Goal: Task Accomplishment & Management: Complete application form

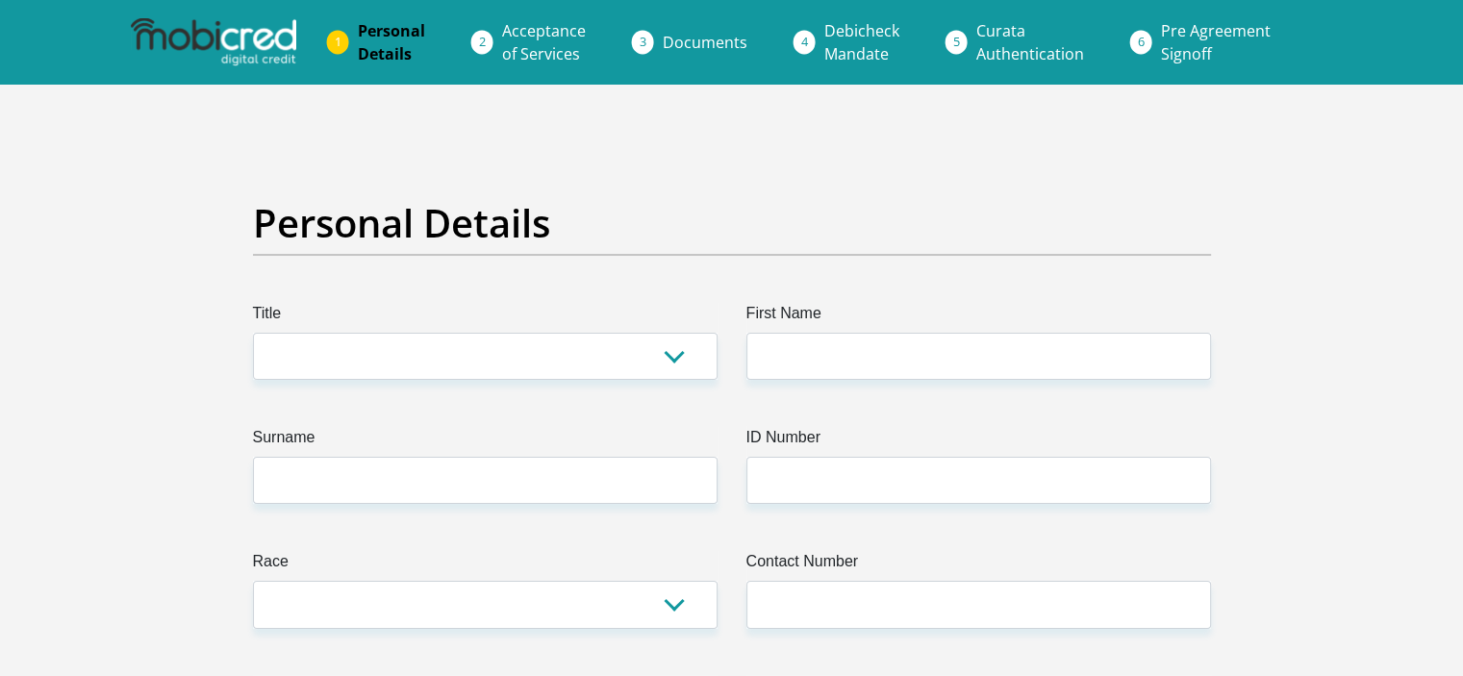
select select "Mr"
click at [253, 333] on select "Mr Ms Mrs Dr [PERSON_NAME]" at bounding box center [485, 356] width 465 height 47
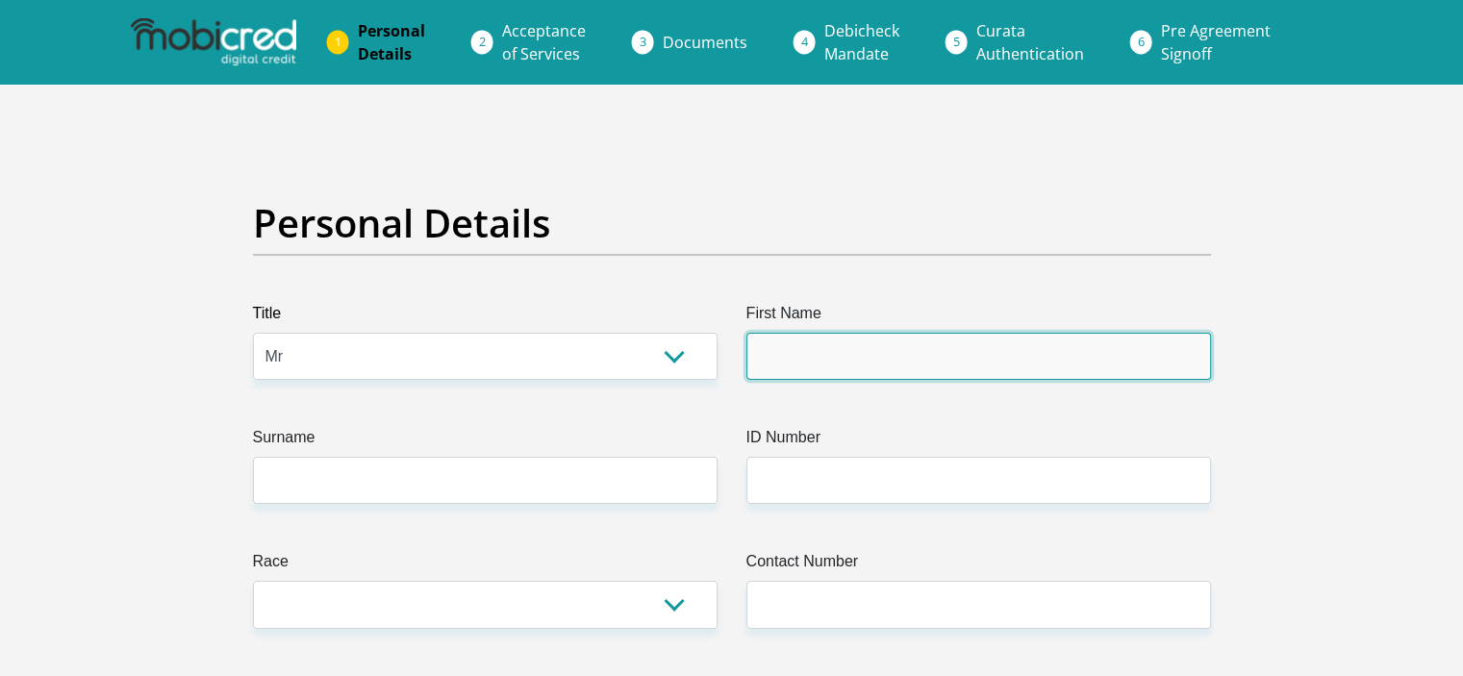
click at [785, 357] on input "First Name" at bounding box center [978, 356] width 465 height 47
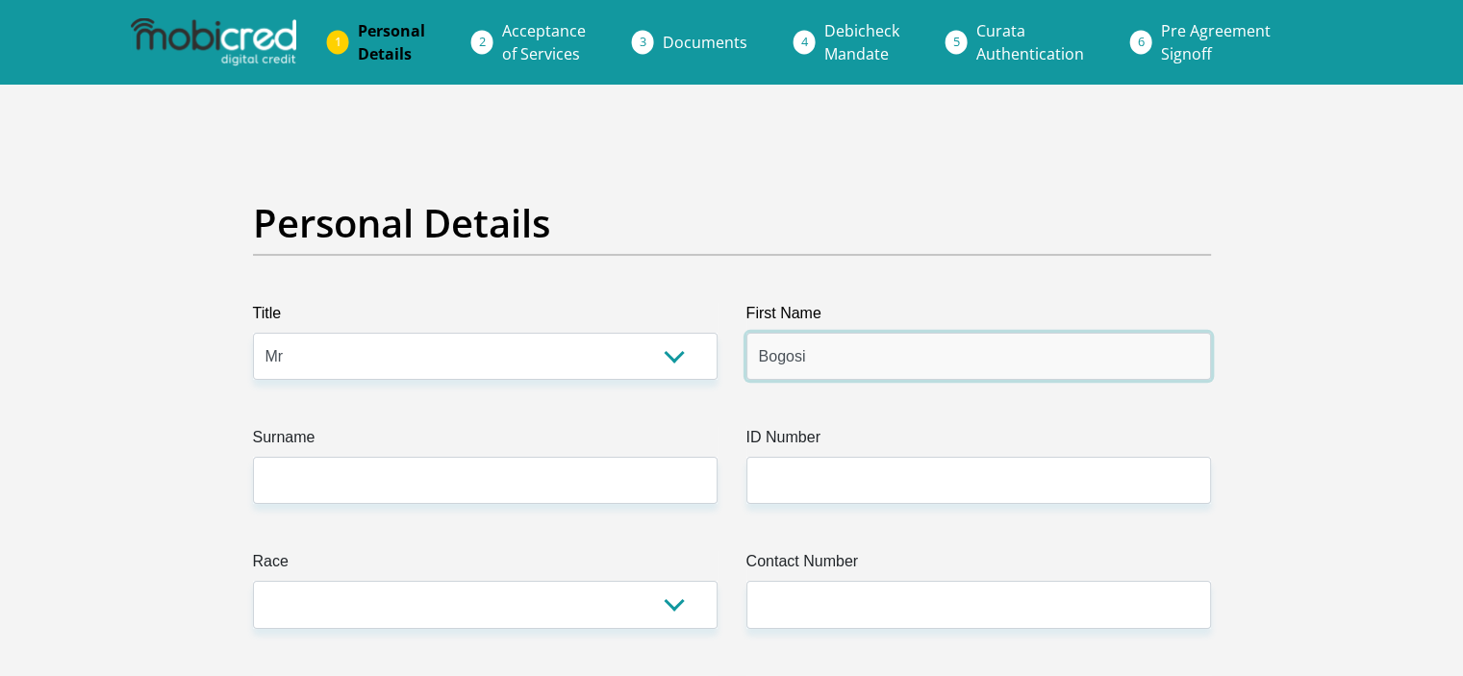
type input "Bogosi"
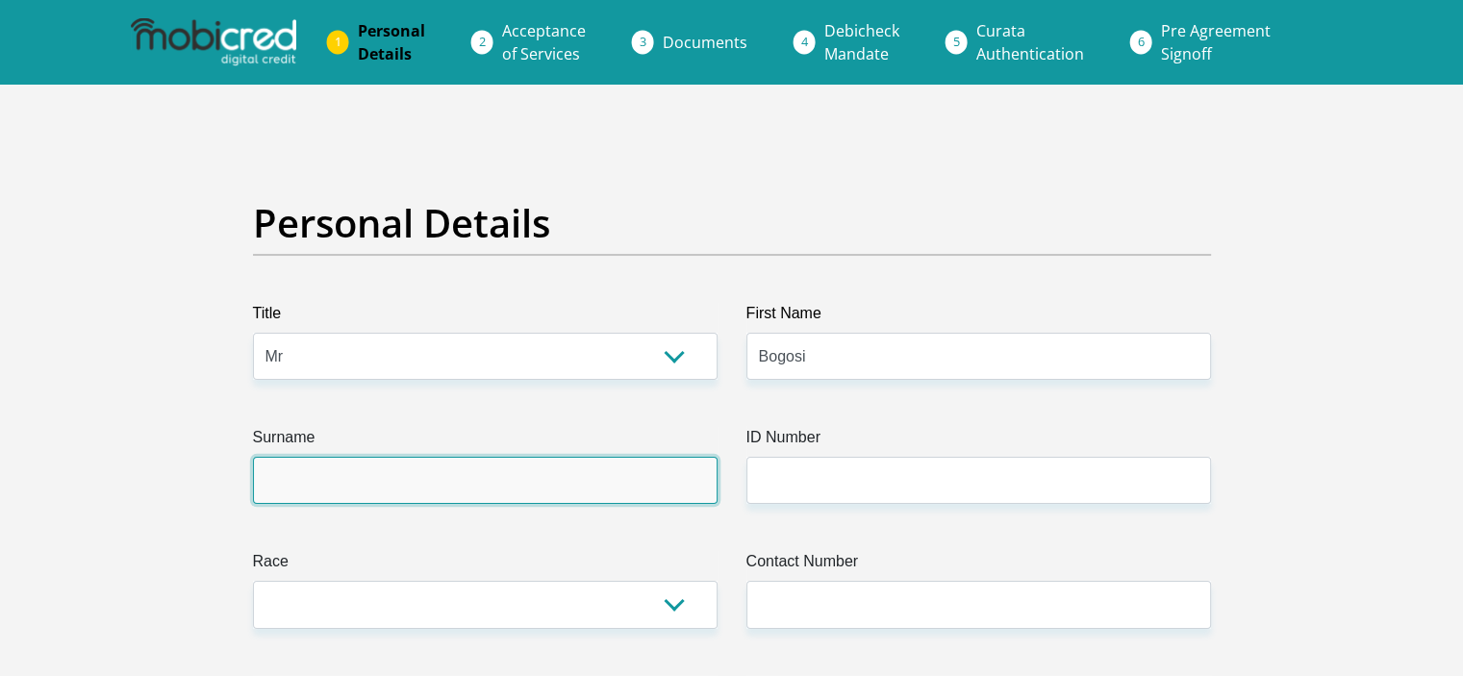
click at [662, 488] on input "Surname" at bounding box center [485, 480] width 465 height 47
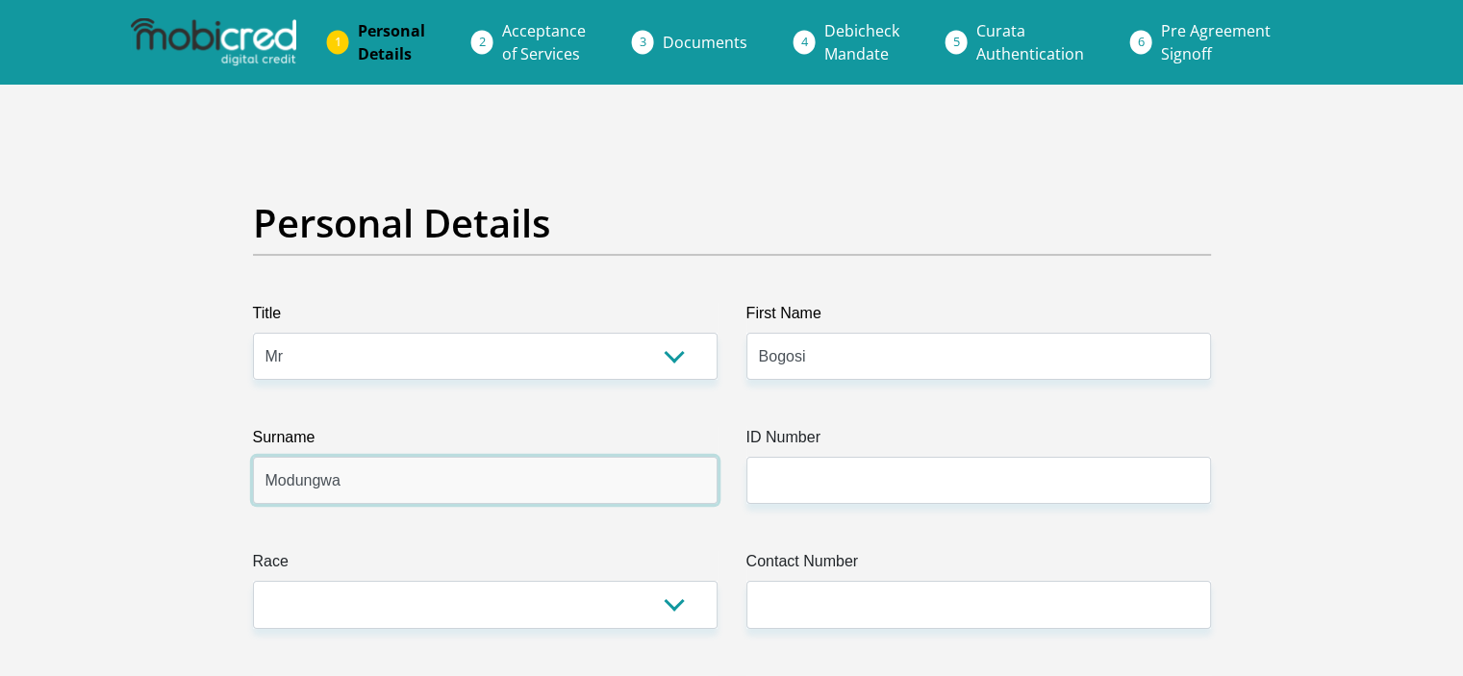
type input "Modungwa"
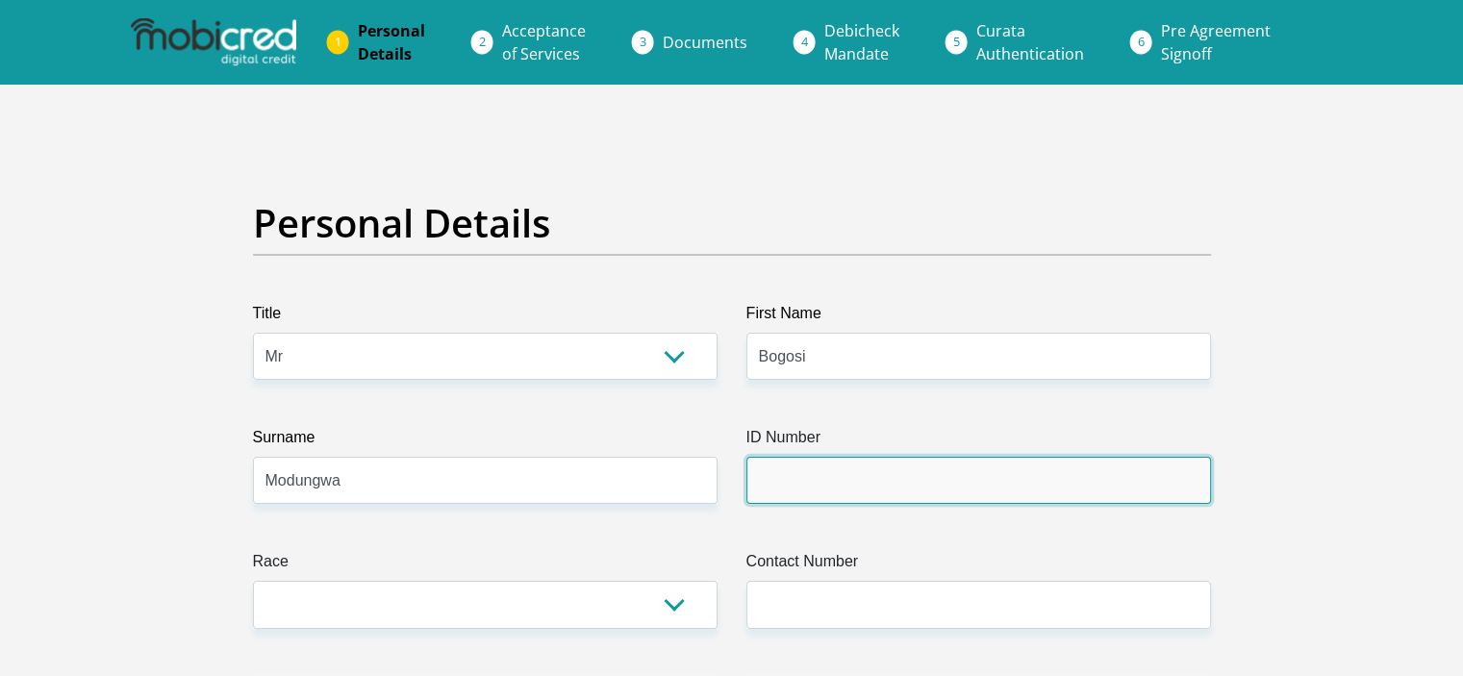
click at [777, 480] on input "ID Number" at bounding box center [978, 480] width 465 height 47
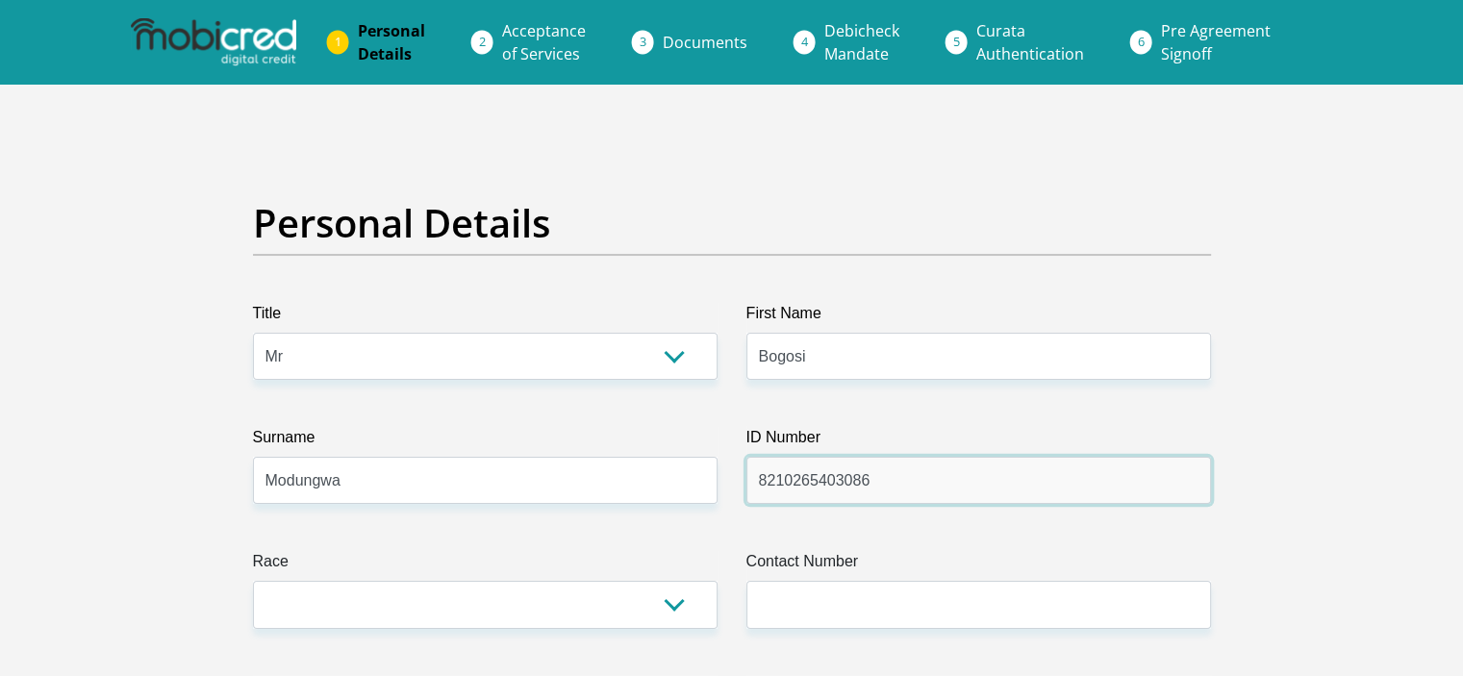
type input "8210265403086"
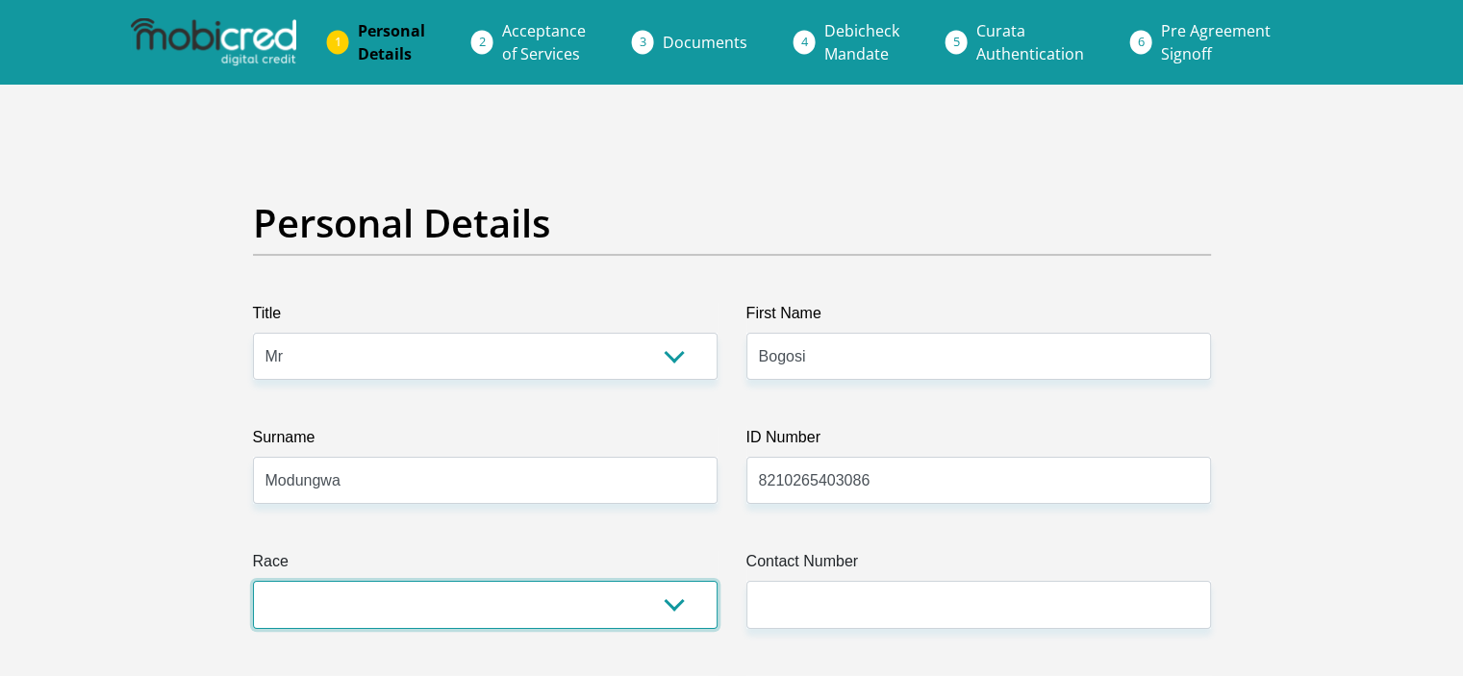
click at [631, 603] on select "Black Coloured Indian White Other" at bounding box center [485, 604] width 465 height 47
select select "1"
click at [253, 581] on select "Black Coloured Indian White Other" at bounding box center [485, 604] width 465 height 47
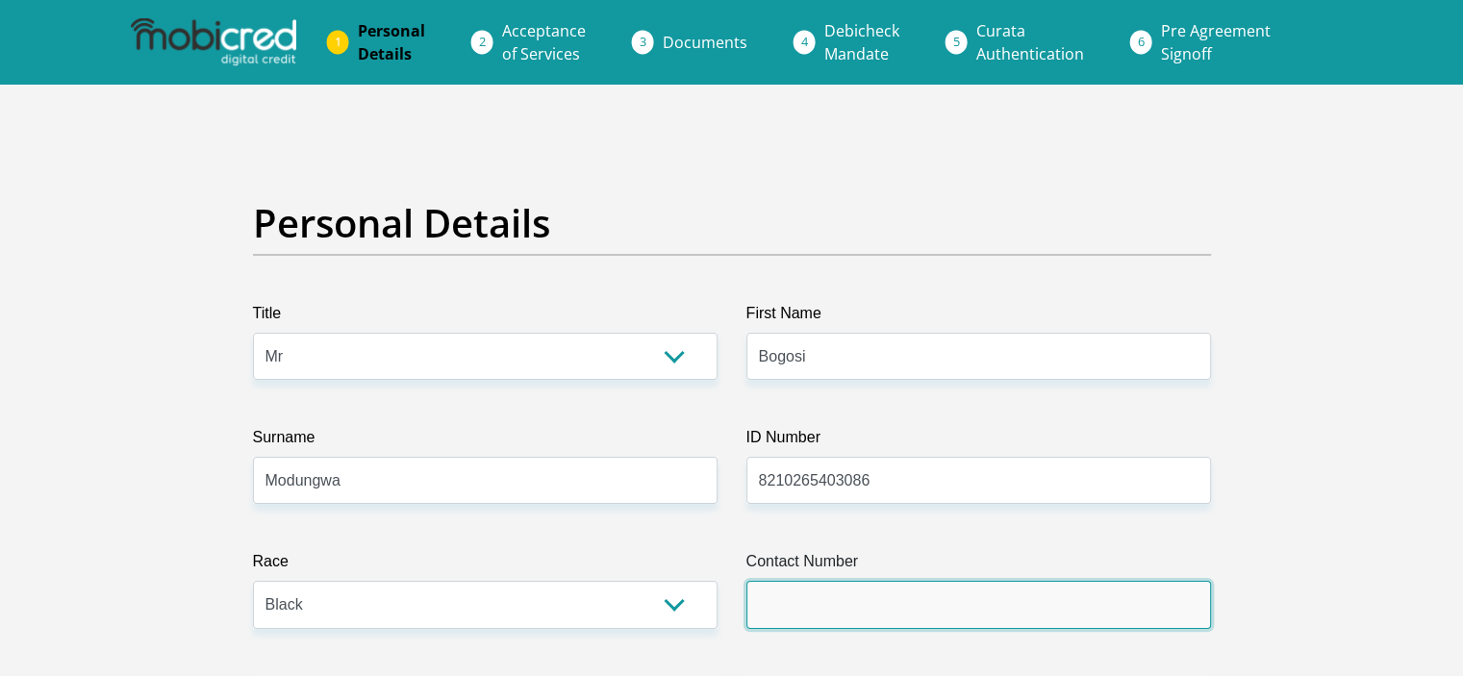
click at [773, 616] on input "Contact Number" at bounding box center [978, 604] width 465 height 47
type input "0601513025"
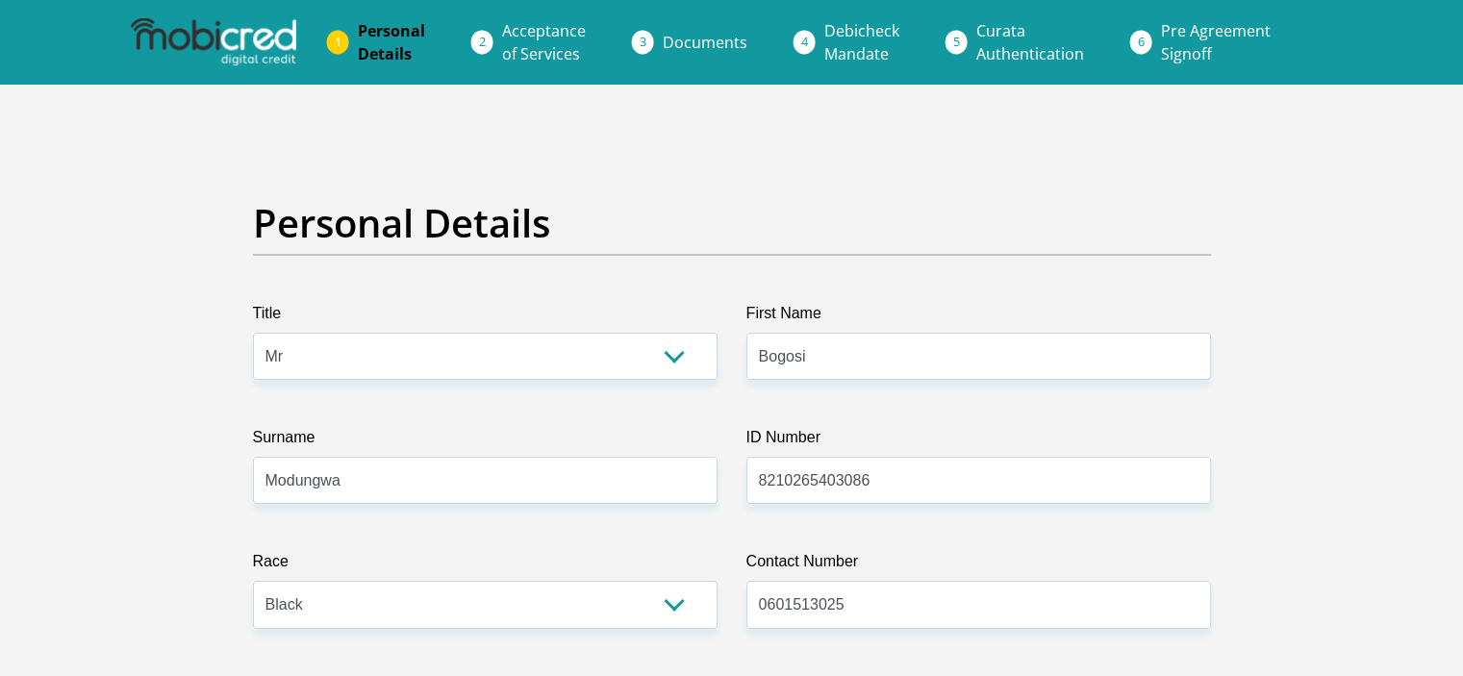
scroll to position [391, 0]
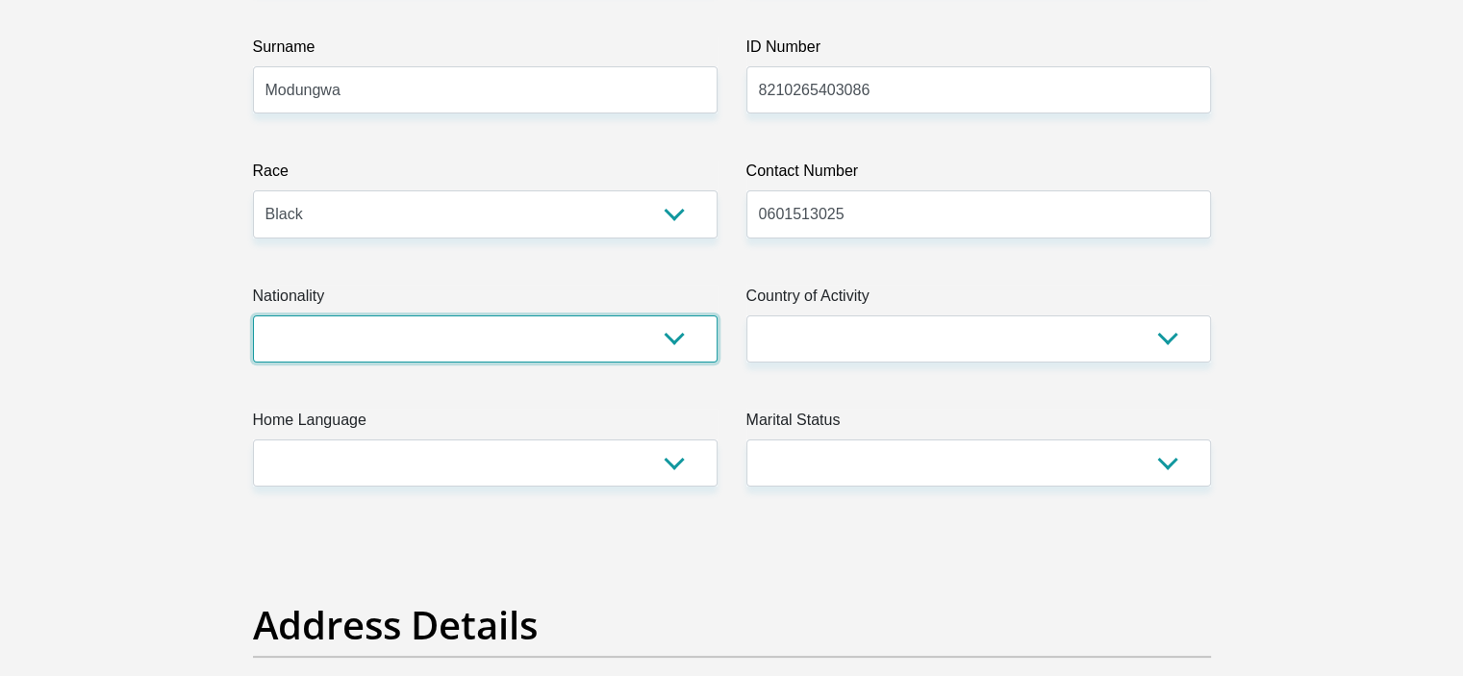
click at [697, 345] on select "South Africa Afghanistan Aland Islands Albania Algeria America Samoa American V…" at bounding box center [485, 339] width 465 height 47
select select "ZAF"
click at [253, 316] on select "South Africa Afghanistan Aland Islands Albania Algeria America Samoa American V…" at bounding box center [485, 339] width 465 height 47
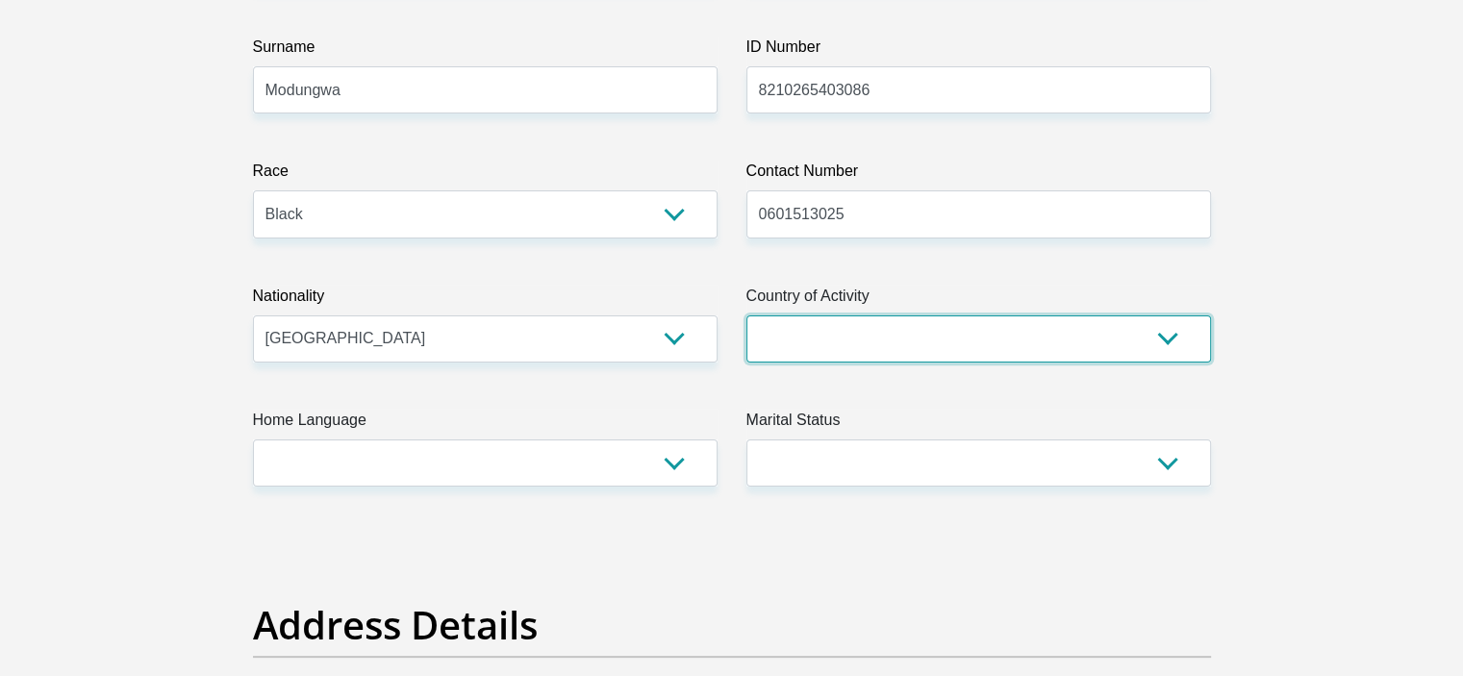
click at [877, 356] on select "South Africa Afghanistan Aland Islands Albania Algeria America Samoa American V…" at bounding box center [978, 339] width 465 height 47
select select "ZAF"
click at [746, 316] on select "South Africa Afghanistan Aland Islands Albania Algeria America Samoa American V…" at bounding box center [978, 339] width 465 height 47
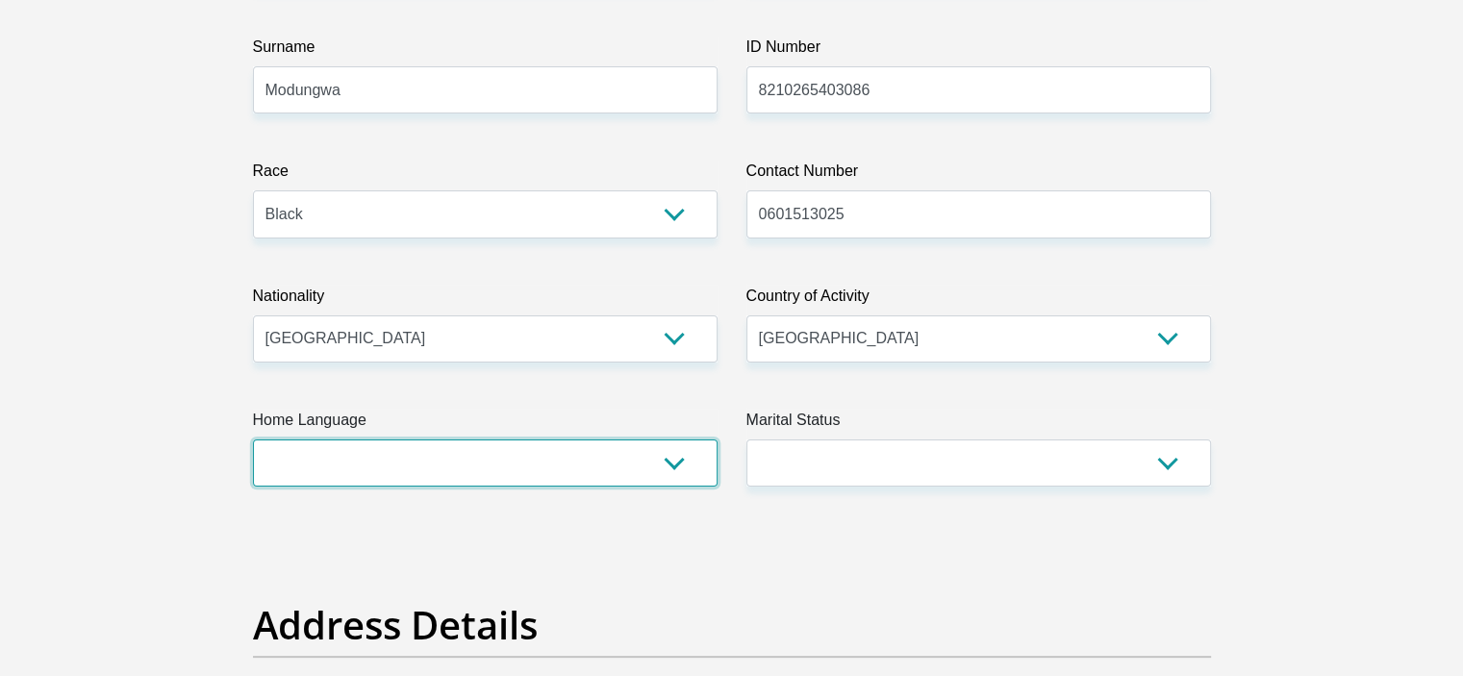
click at [504, 480] on select "Afrikaans English Sepedi South Ndebele Southern Sotho Swati Tsonga Tswana Venda…" at bounding box center [485, 463] width 465 height 47
select select "tsn"
click at [253, 440] on select "Afrikaans English Sepedi South Ndebele Southern Sotho Swati Tsonga Tswana Venda…" at bounding box center [485, 463] width 465 height 47
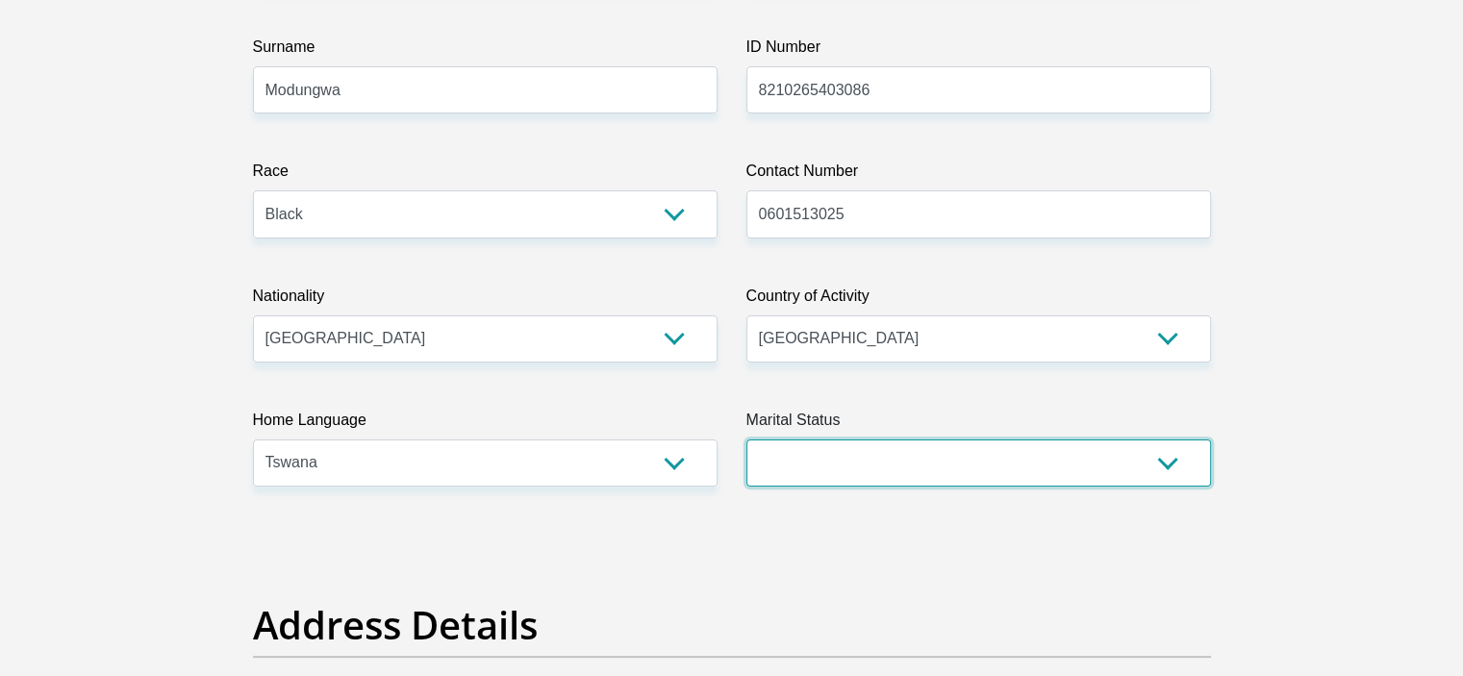
click at [818, 456] on select "Married ANC Single Divorced Widowed Married COP or Customary Law" at bounding box center [978, 463] width 465 height 47
select select "2"
click at [746, 440] on select "Married ANC Single Divorced Widowed Married COP or Customary Law" at bounding box center [978, 463] width 465 height 47
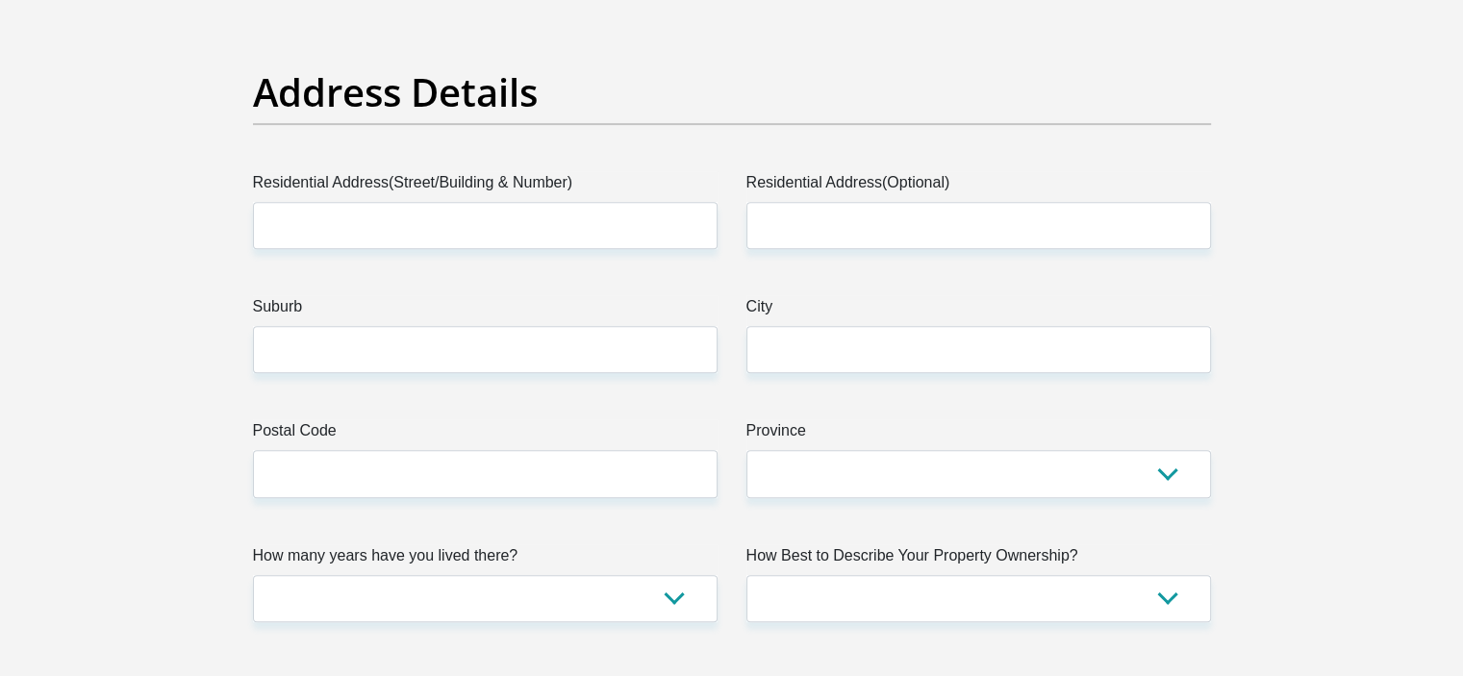
scroll to position [890, 0]
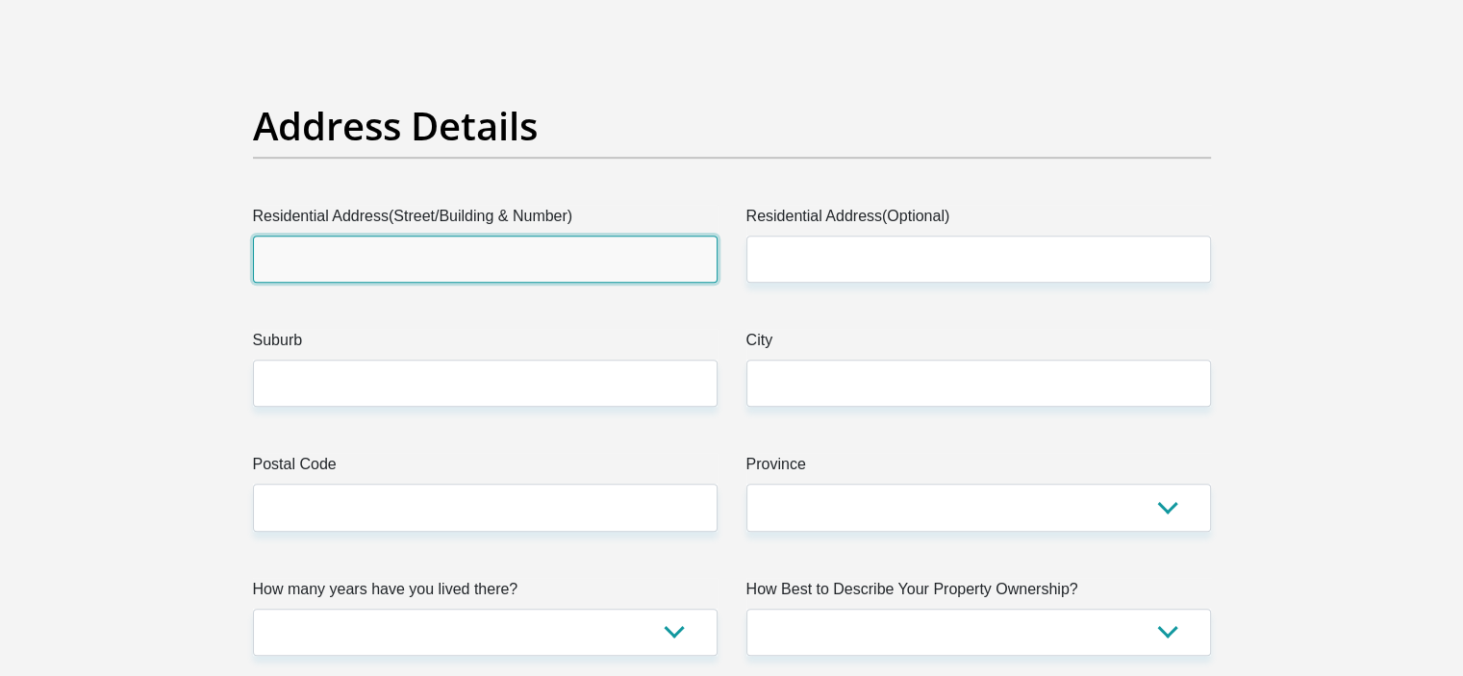
click at [628, 258] on input "Residential Address(Street/Building & Number)" at bounding box center [485, 259] width 465 height 47
type input "10401 Boss.D Close"
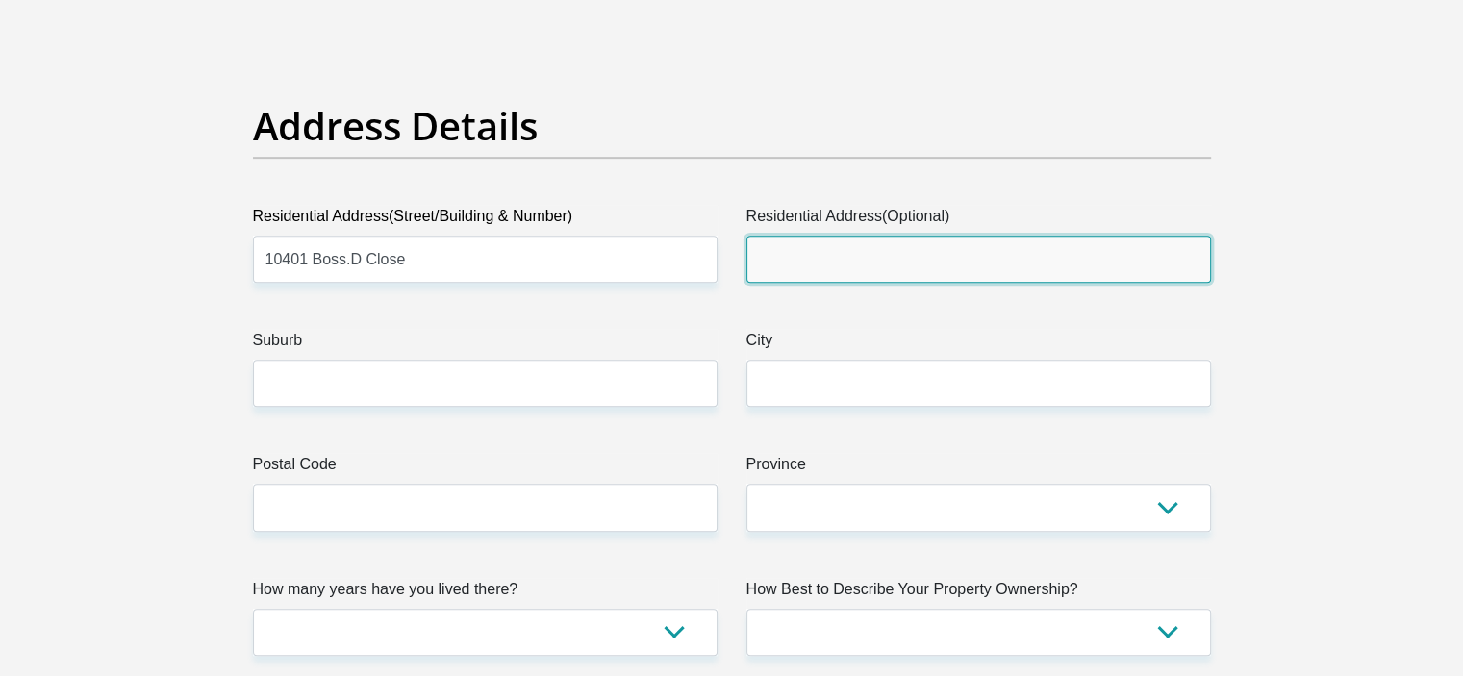
click at [840, 250] on input "Residential Address(Optional)" at bounding box center [978, 259] width 465 height 47
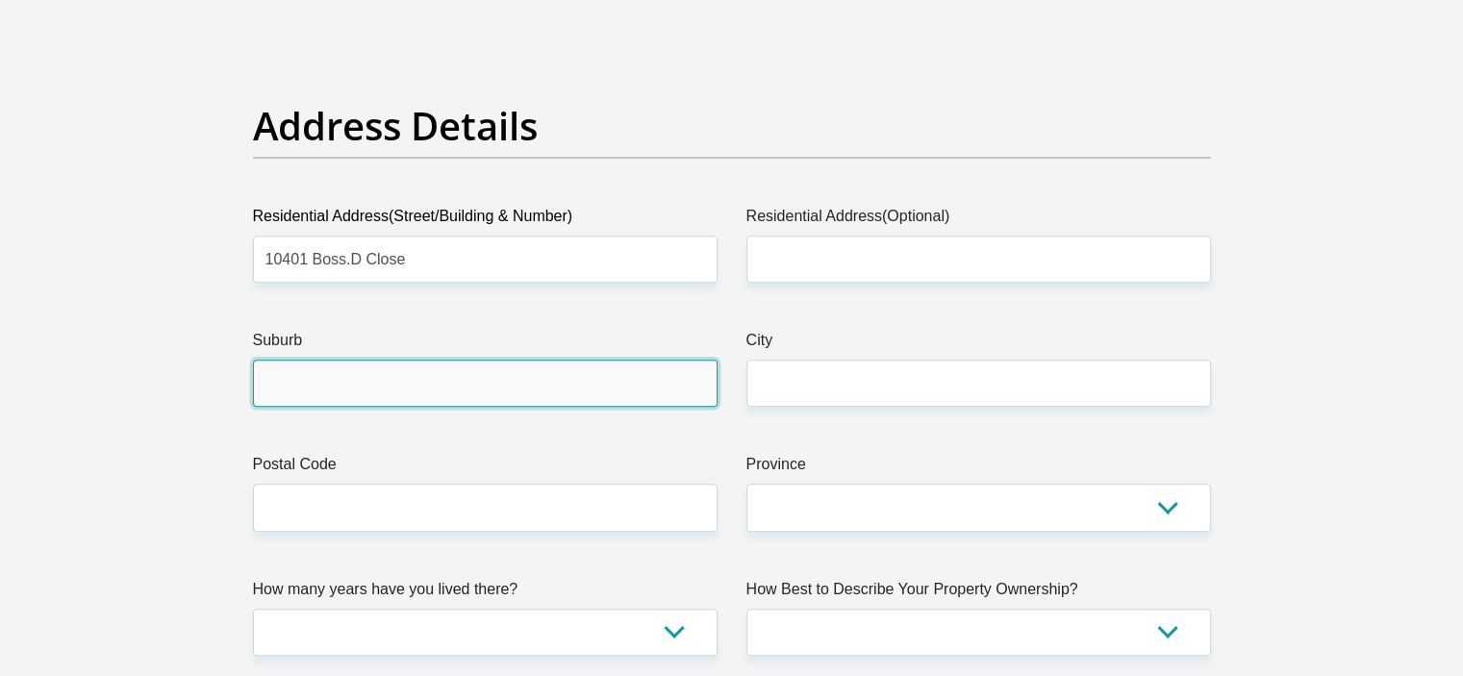
click at [569, 376] on input "Suburb" at bounding box center [485, 383] width 465 height 47
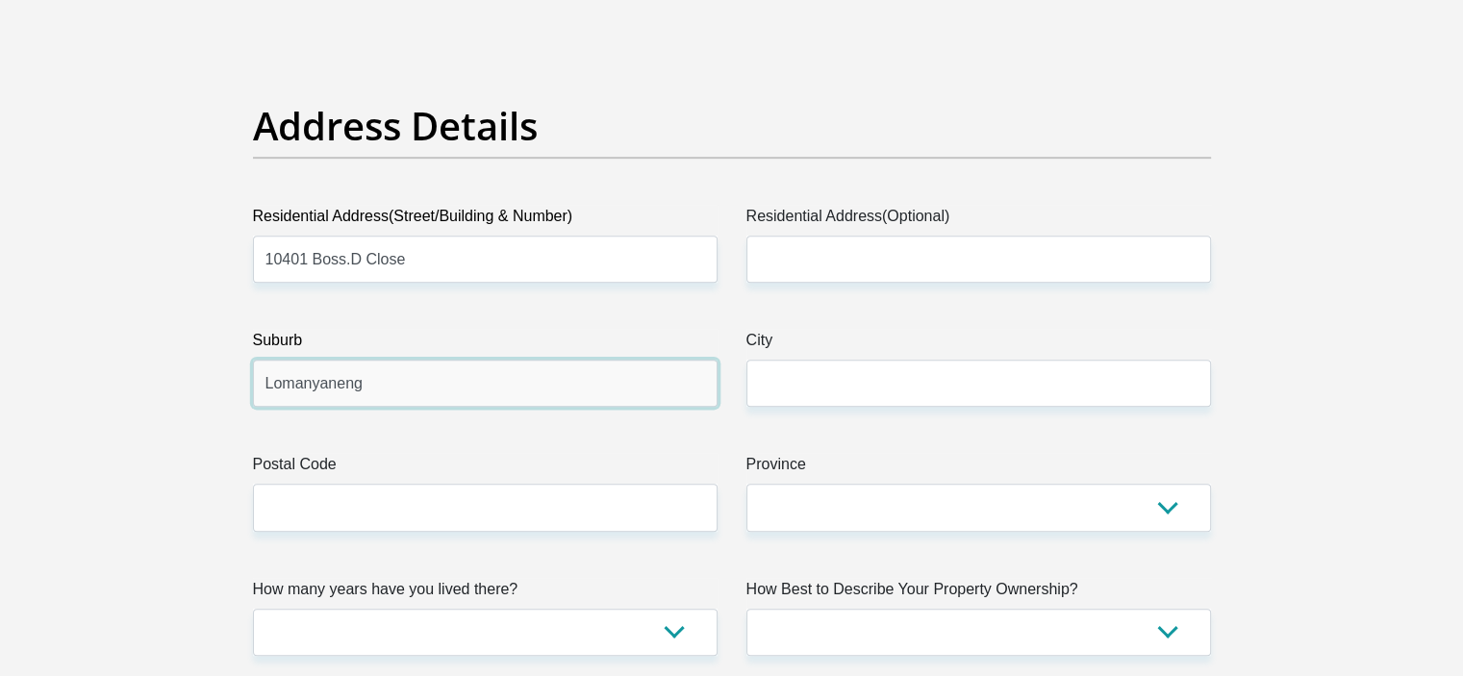
type input "Lomanyaneng"
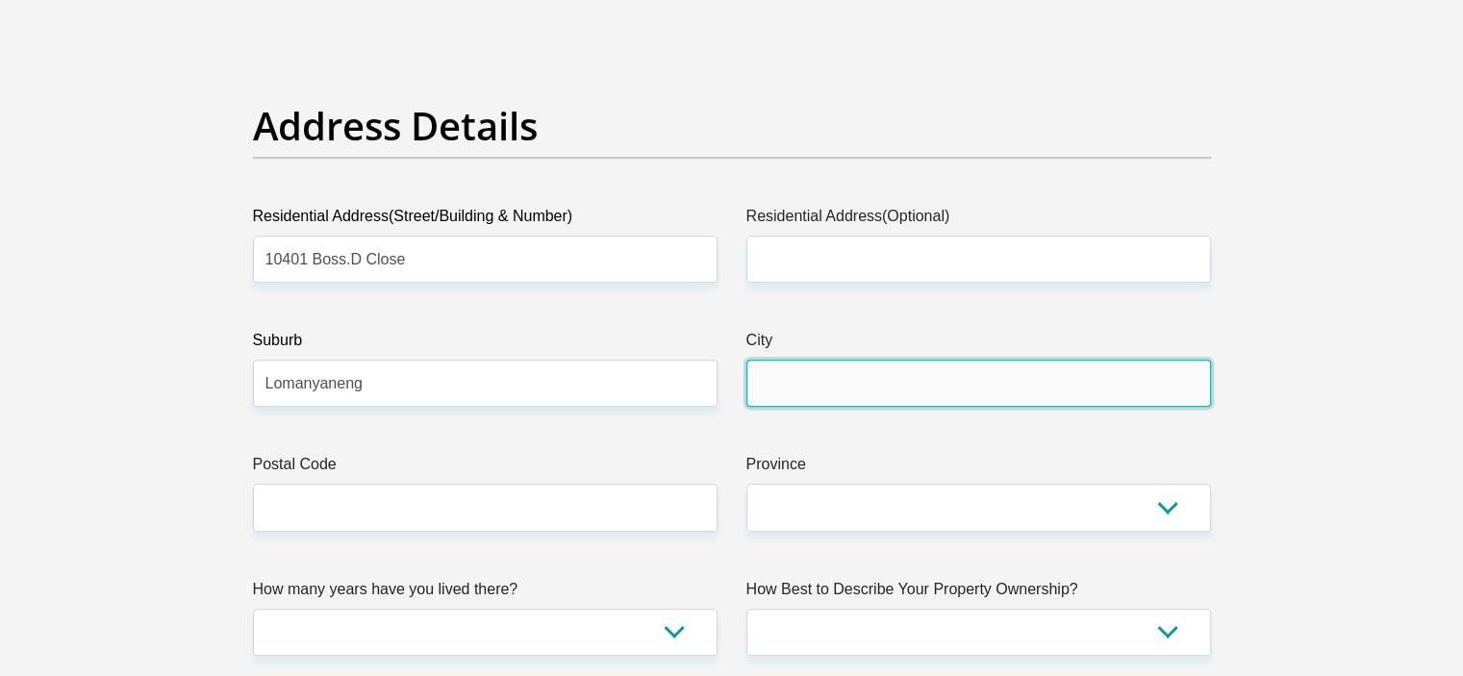
click at [771, 372] on input "City" at bounding box center [978, 383] width 465 height 47
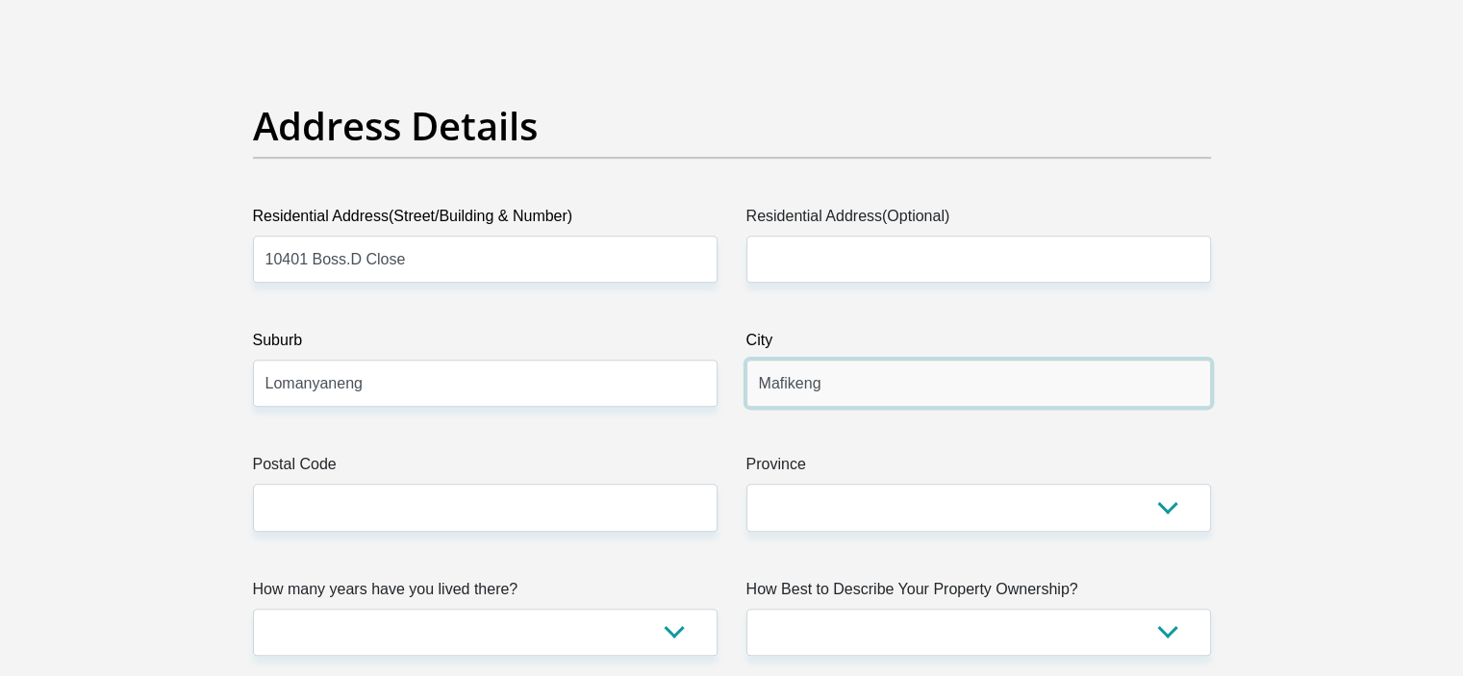
type input "Mafikeng"
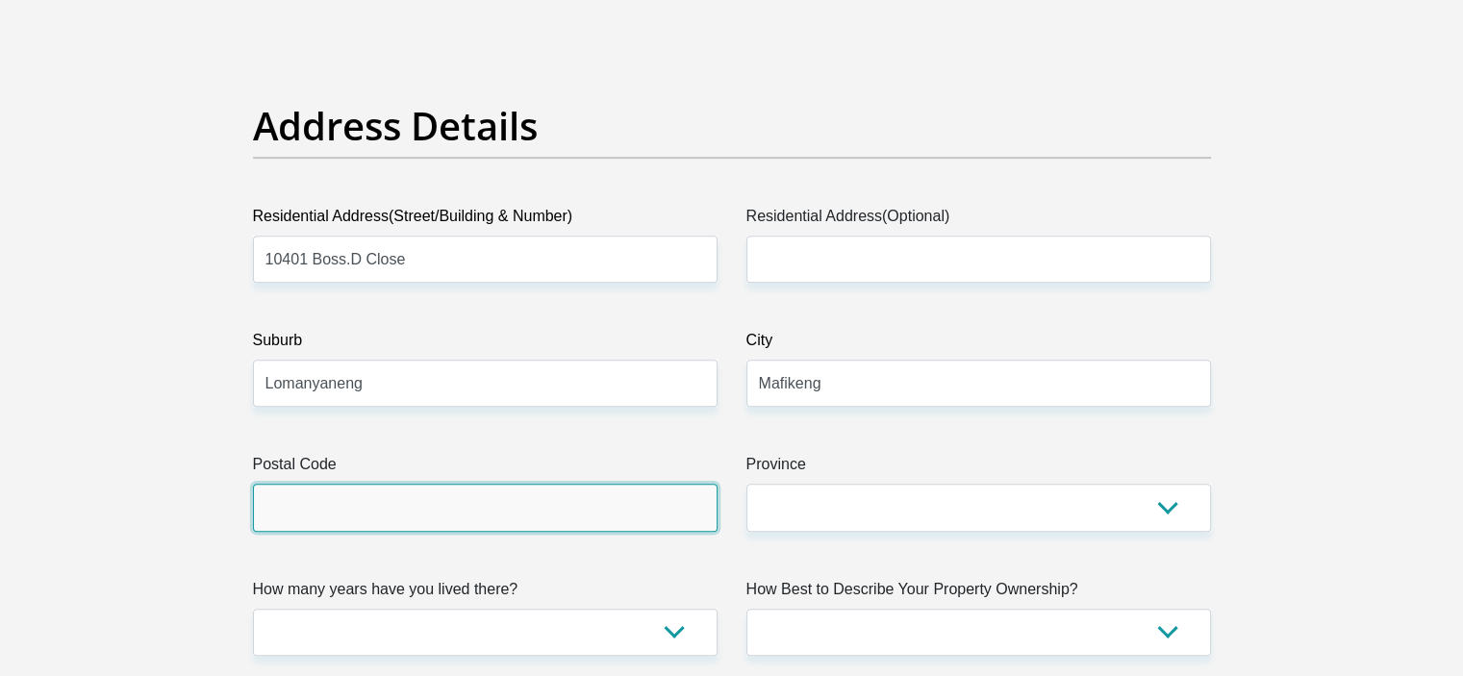
click at [633, 514] on input "Postal Code" at bounding box center [485, 507] width 465 height 47
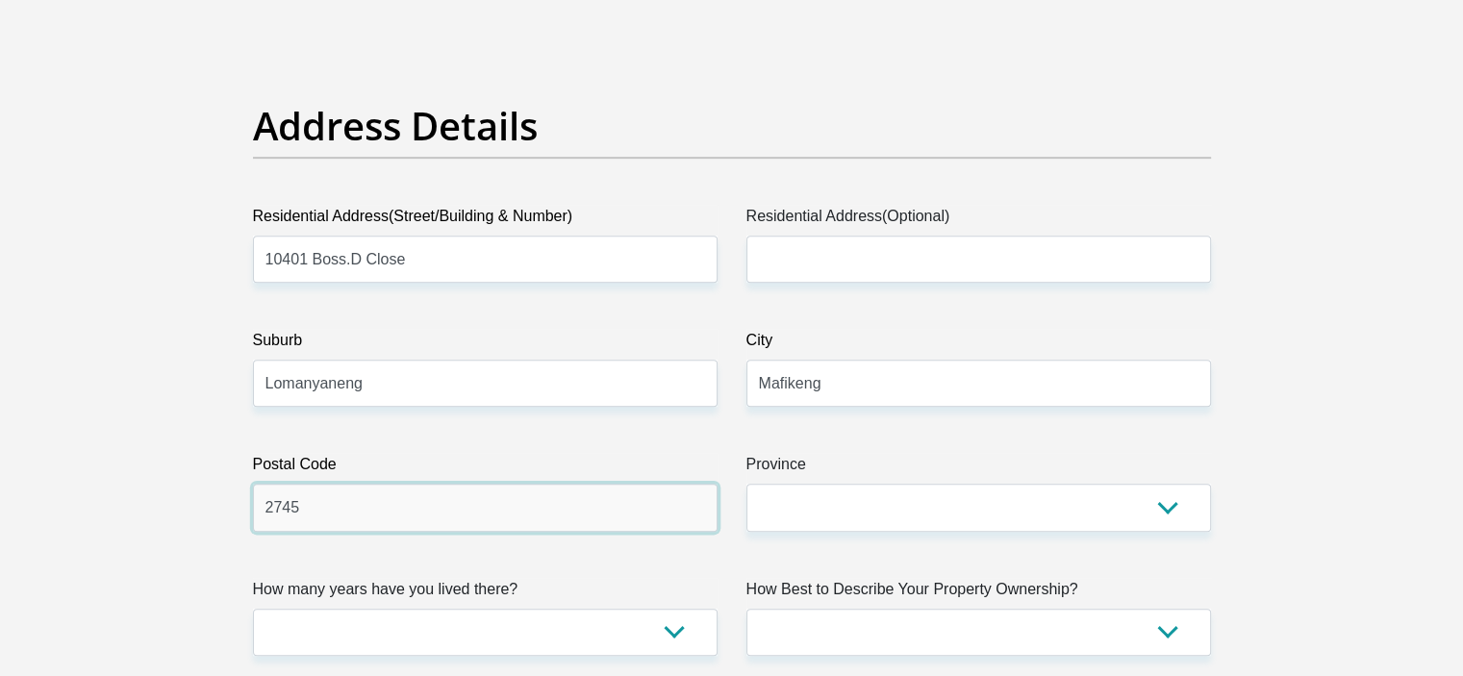
type input "2745"
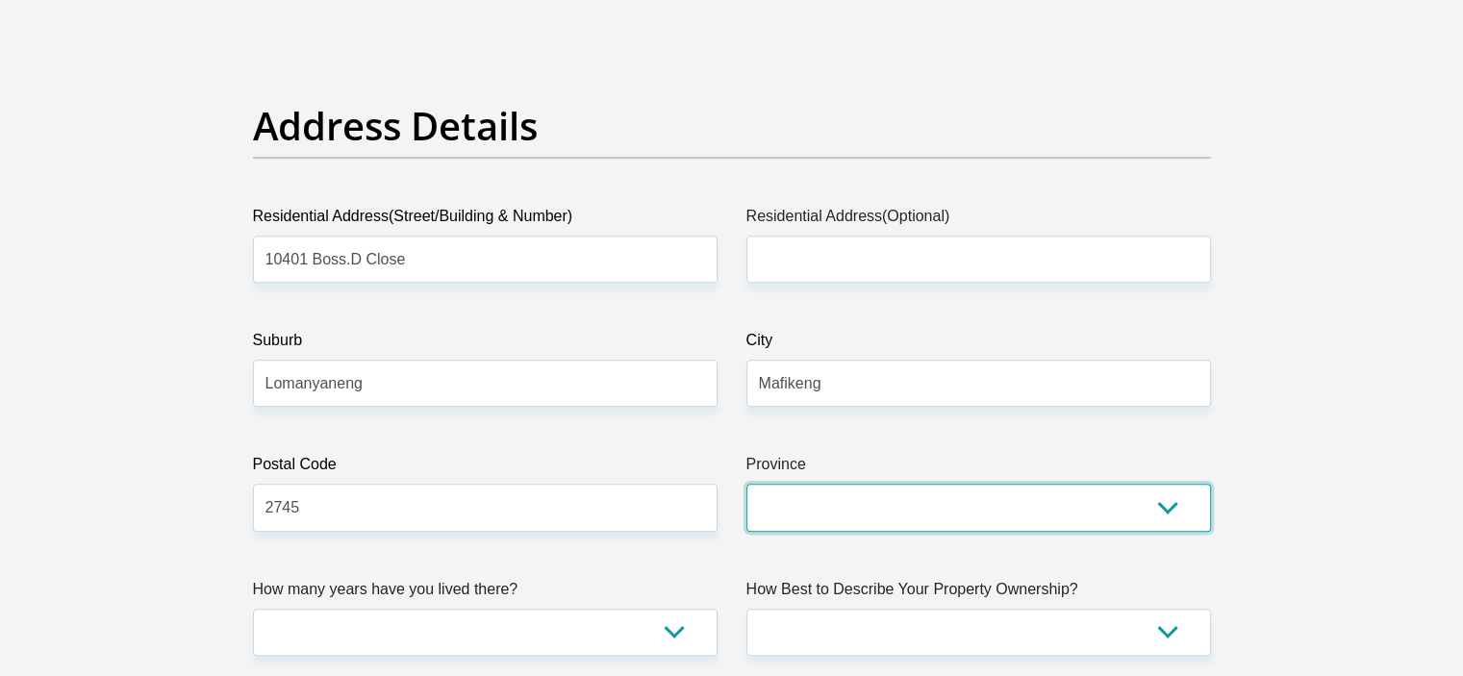
click at [771, 521] on select "Eastern Cape Free State Gauteng KwaZulu-Natal Limpopo Mpumalanga Northern Cape …" at bounding box center [978, 507] width 465 height 47
select select "[GEOGRAPHIC_DATA]"
click at [746, 484] on select "Eastern Cape Free State Gauteng KwaZulu-Natal Limpopo Mpumalanga Northern Cape …" at bounding box center [978, 507] width 465 height 47
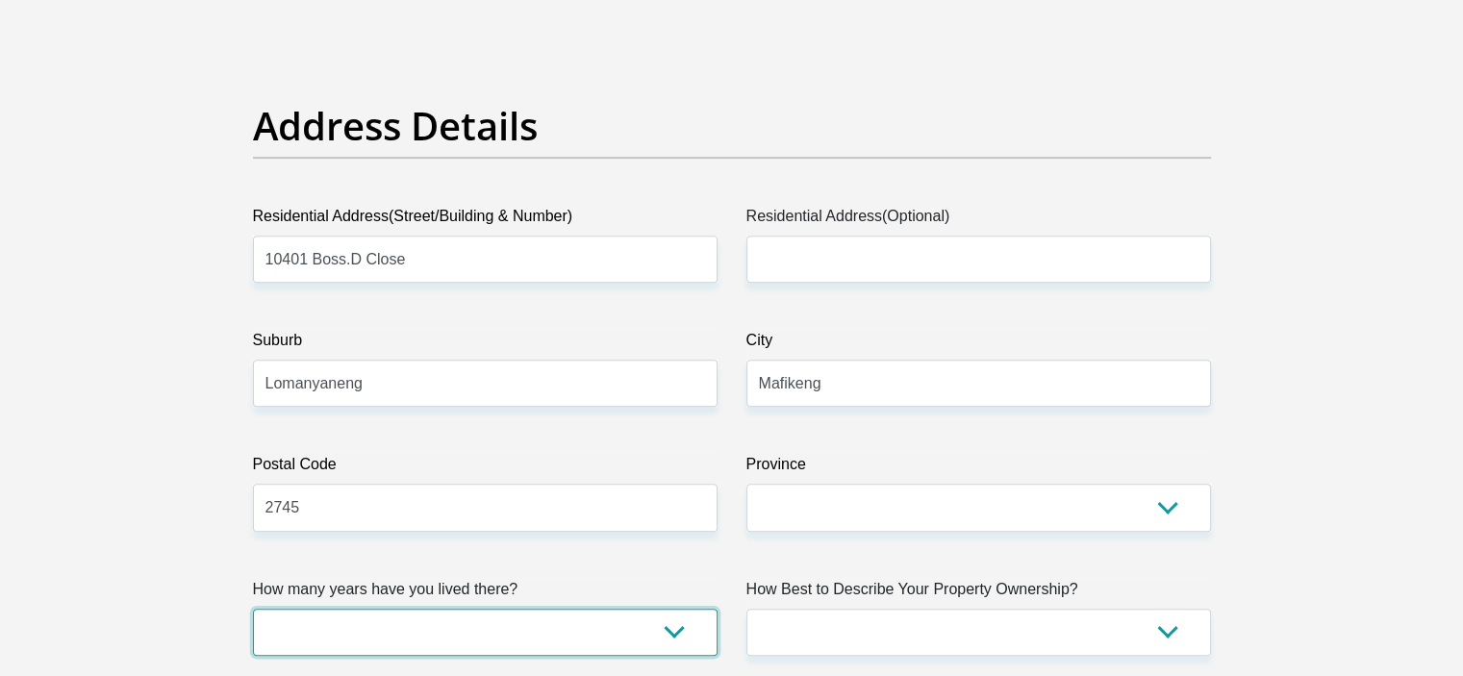
click at [663, 636] on select "less than 1 year 1-3 years 3-5 years 5+ years" at bounding box center [485, 632] width 465 height 47
select select "5"
click at [253, 609] on select "less than 1 year 1-3 years 3-5 years 5+ years" at bounding box center [485, 632] width 465 height 47
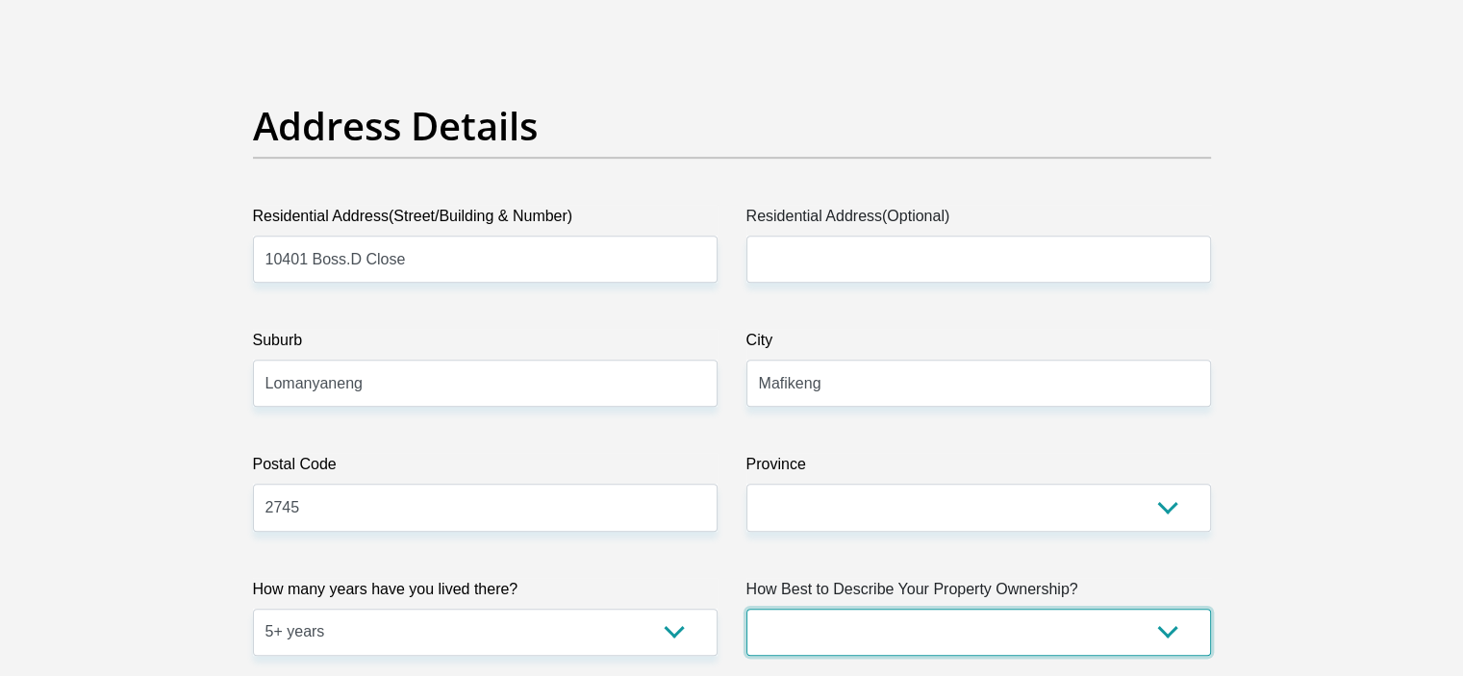
click at [990, 611] on select "Owned Rented Family Owned Company Dwelling" at bounding box center [978, 632] width 465 height 47
select select "Owned"
click at [746, 609] on select "Owned Rented Family Owned Company Dwelling" at bounding box center [978, 632] width 465 height 47
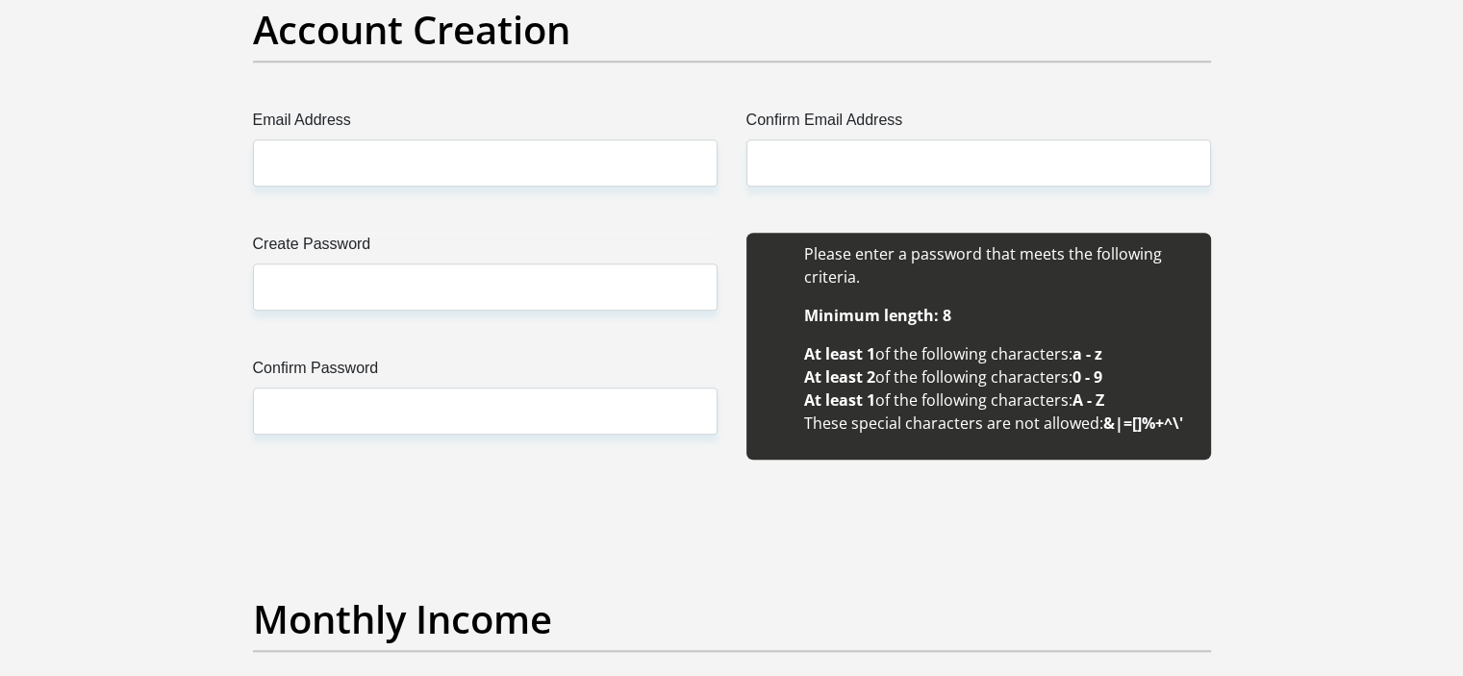
scroll to position [1820, 0]
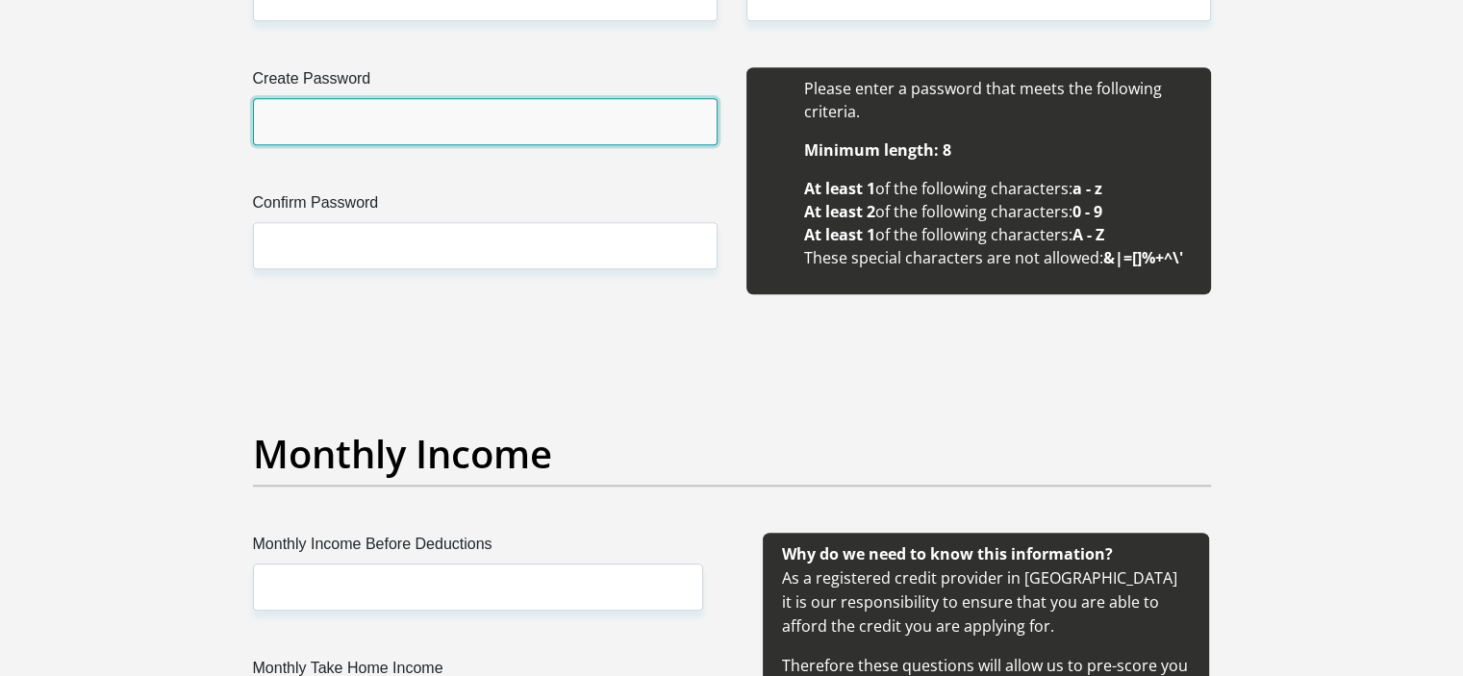
click at [381, 122] on input "Create Password" at bounding box center [485, 121] width 465 height 47
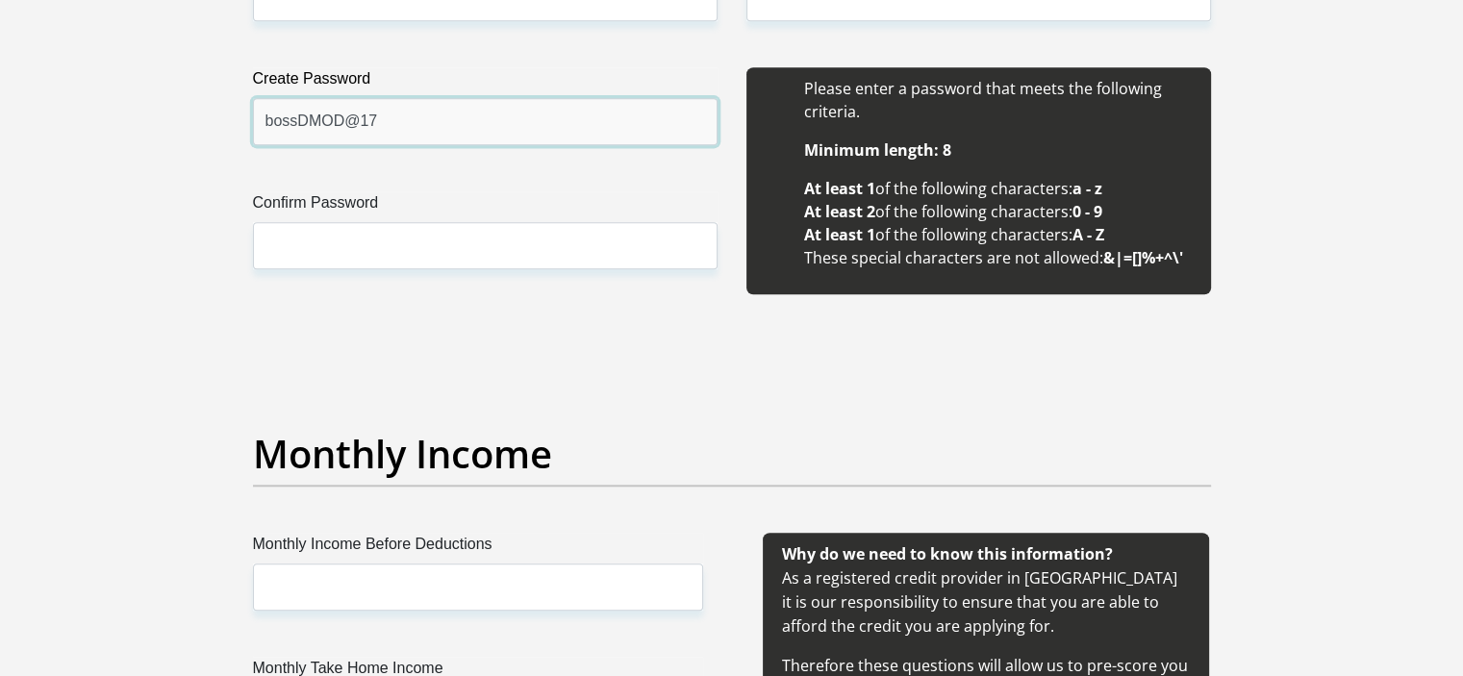
type input "bossDMOD@17"
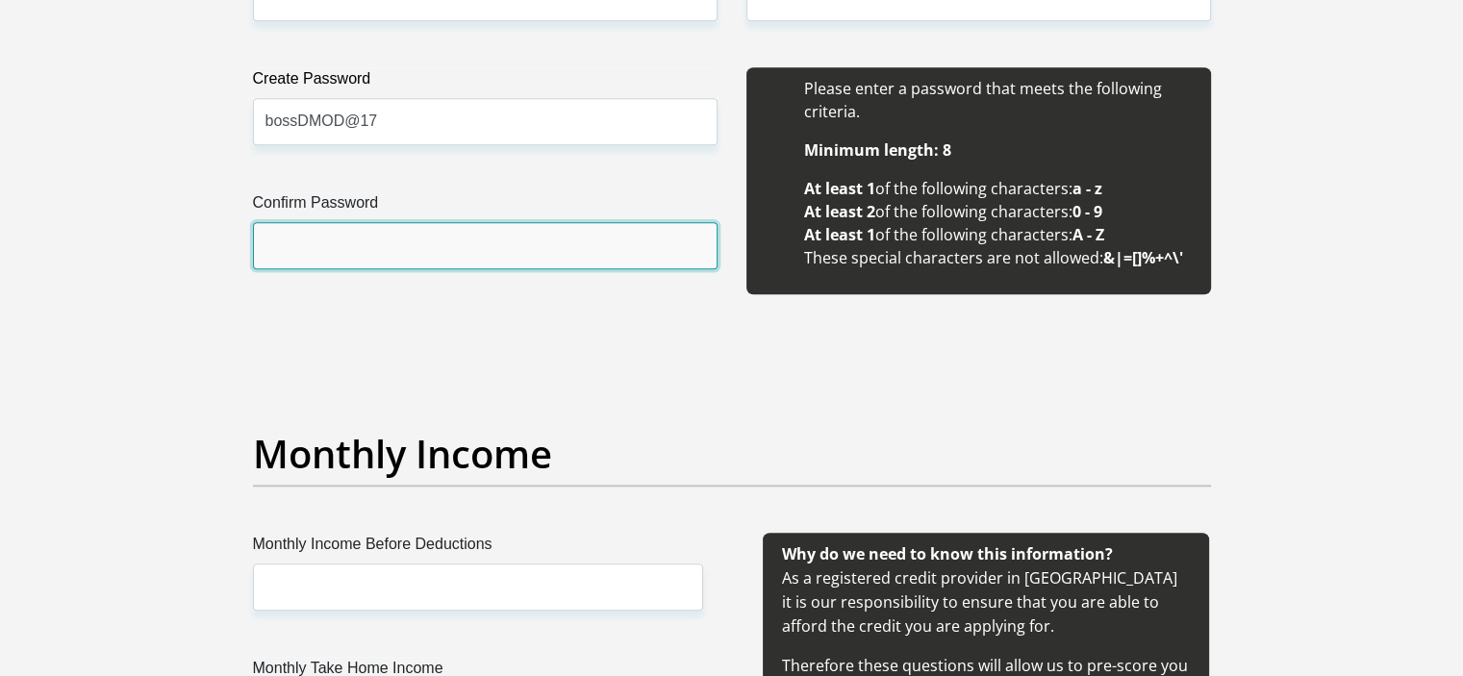
click at [429, 233] on input "Confirm Password" at bounding box center [485, 245] width 465 height 47
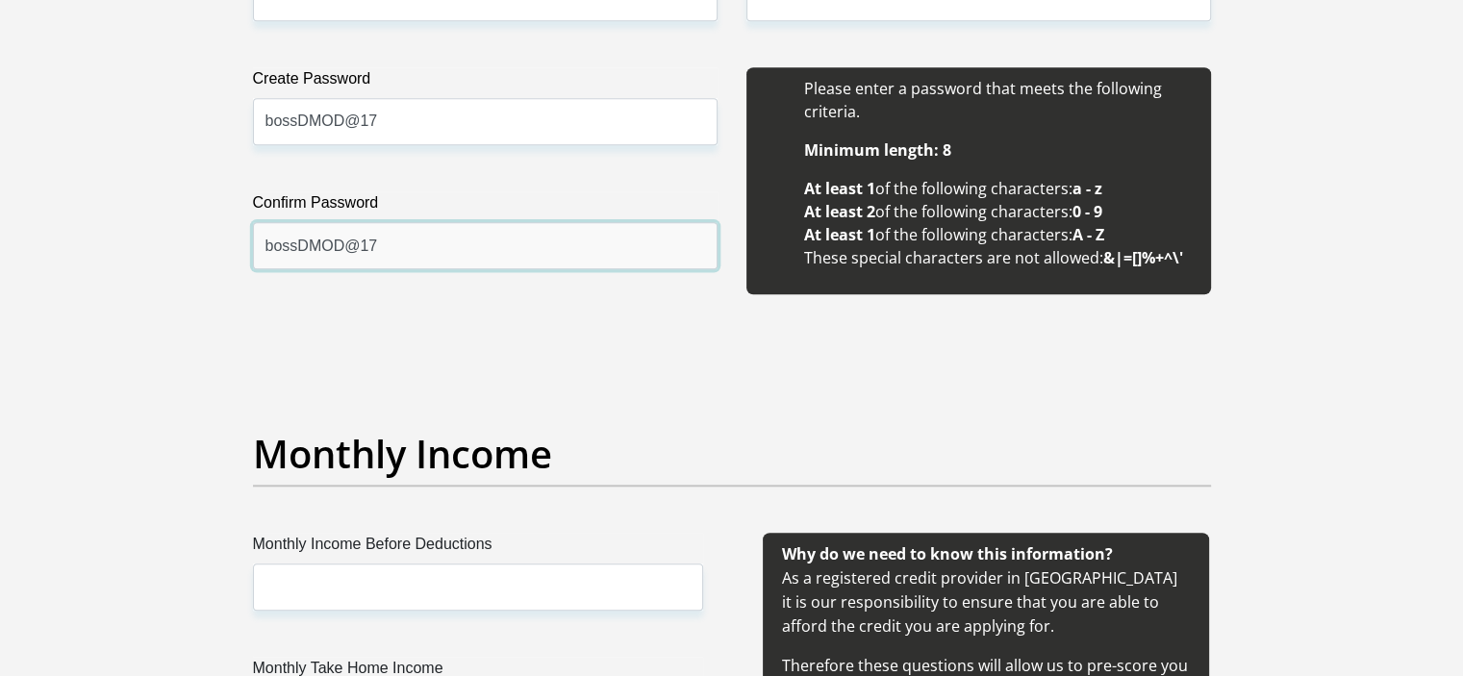
type input "bossDMOD@17"
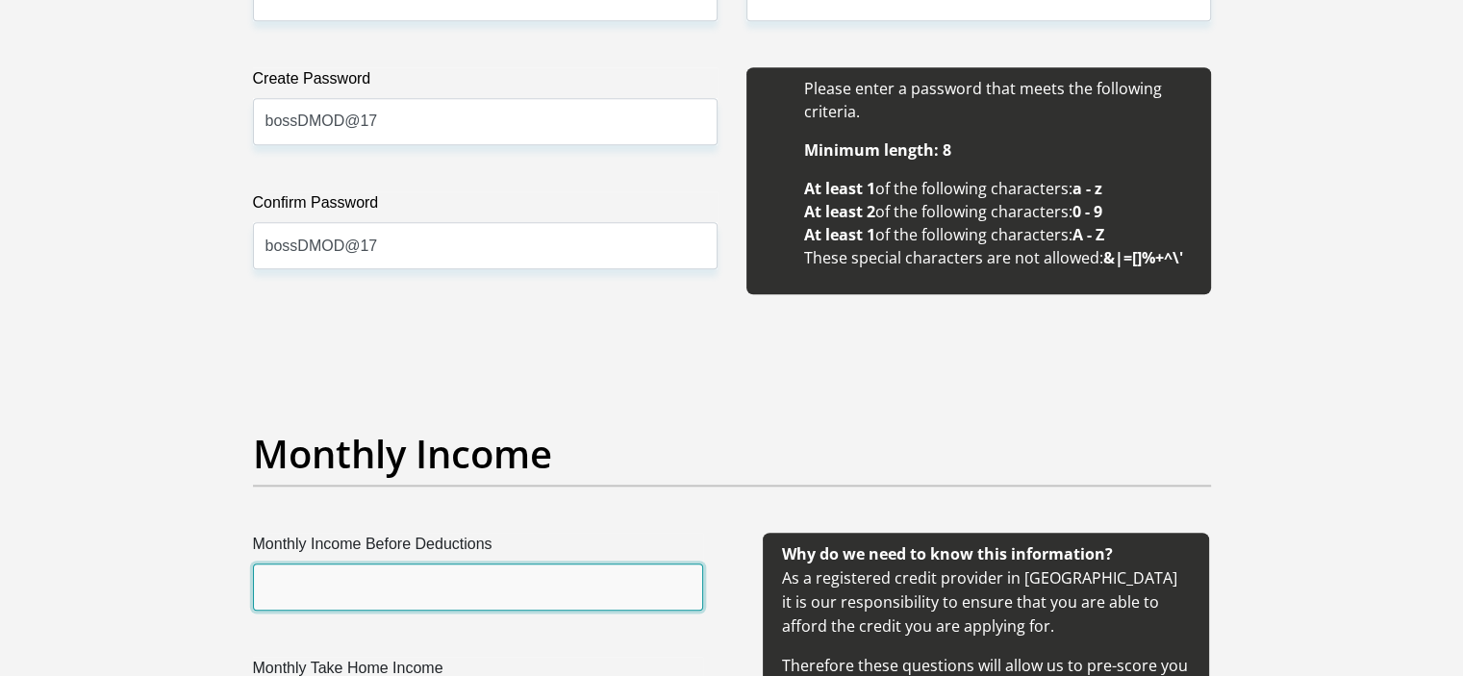
click at [434, 591] on input "Monthly Income Before Deductions" at bounding box center [478, 587] width 450 height 47
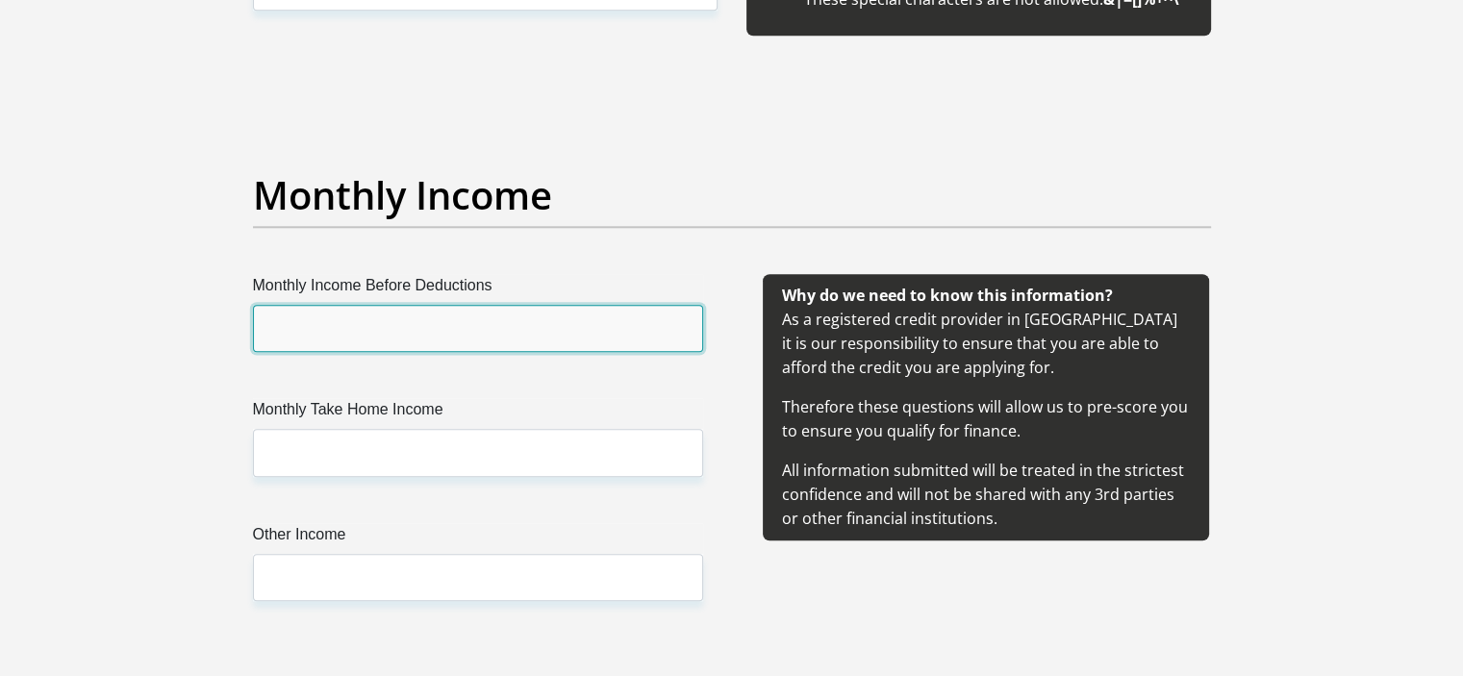
scroll to position [2260, 0]
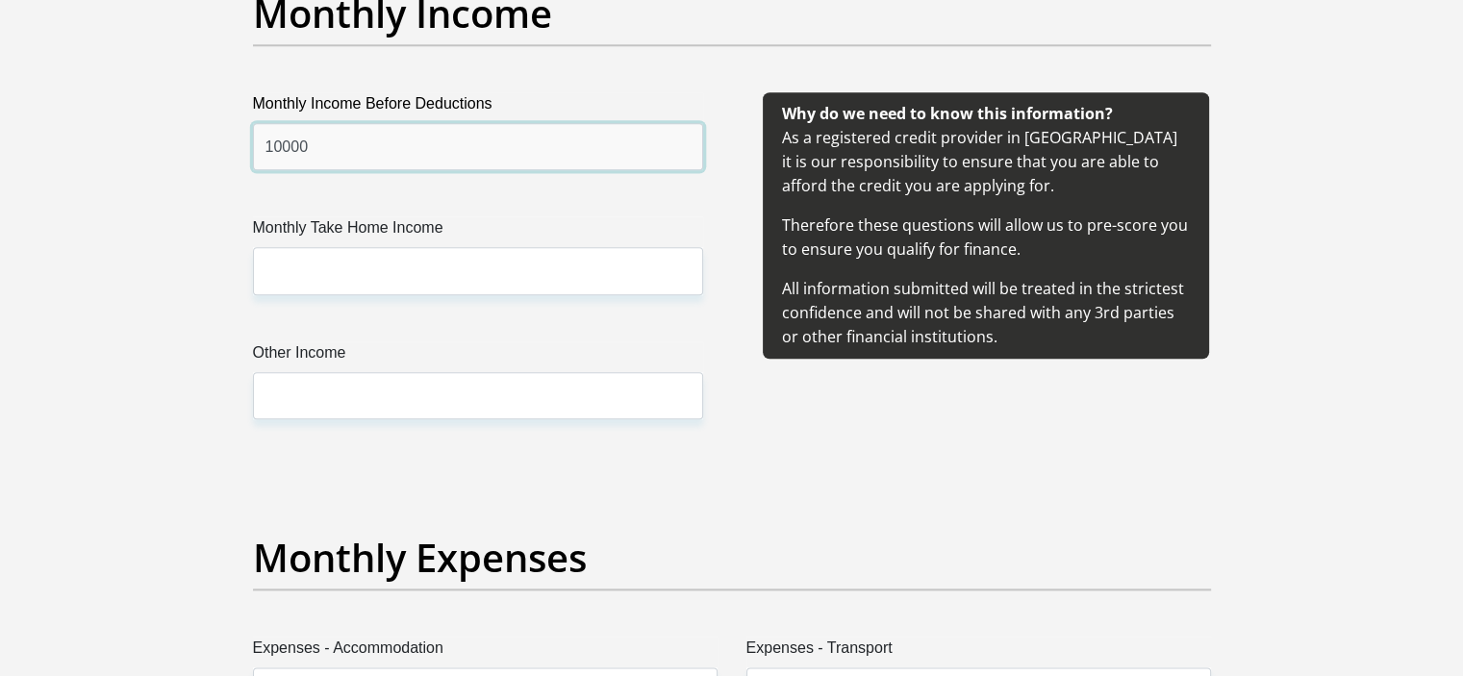
type input "10000"
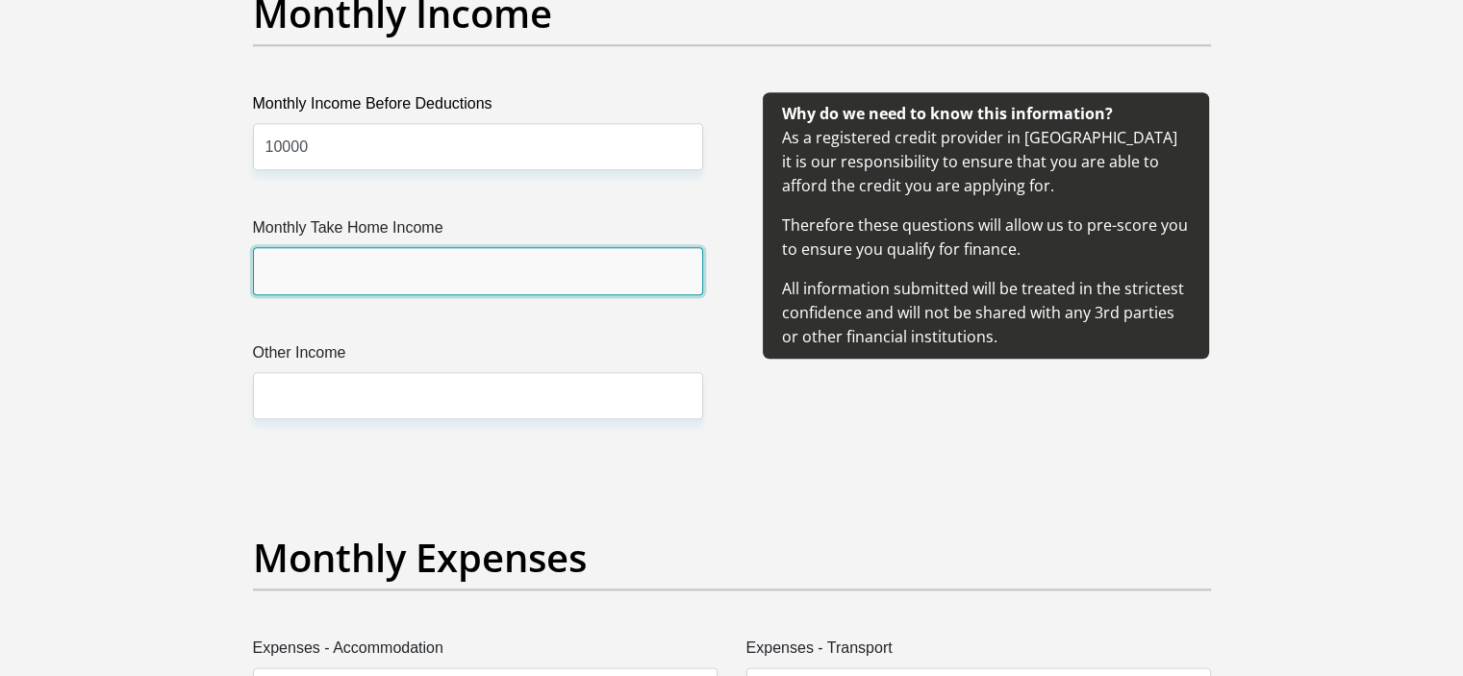
click at [673, 284] on input "Monthly Take Home Income" at bounding box center [478, 270] width 450 height 47
type input "10000"
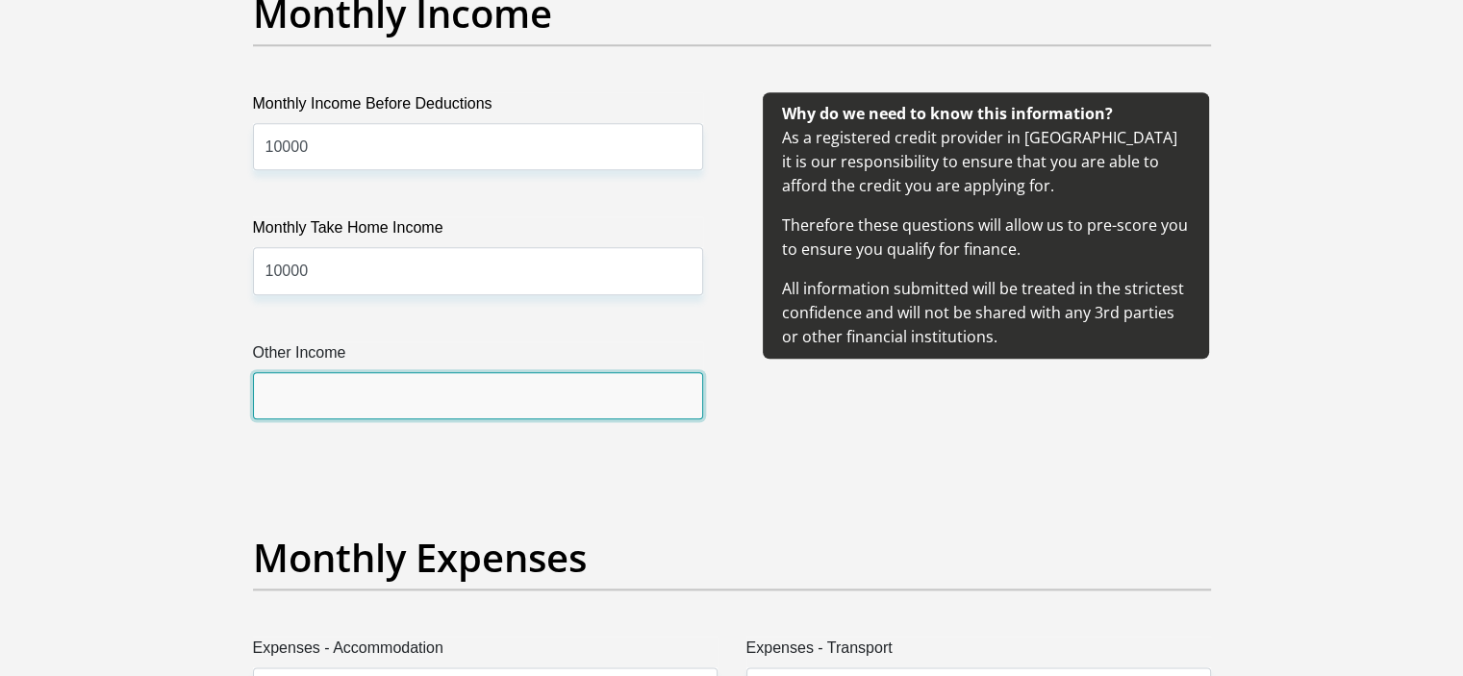
click at [582, 394] on input "Other Income" at bounding box center [478, 395] width 450 height 47
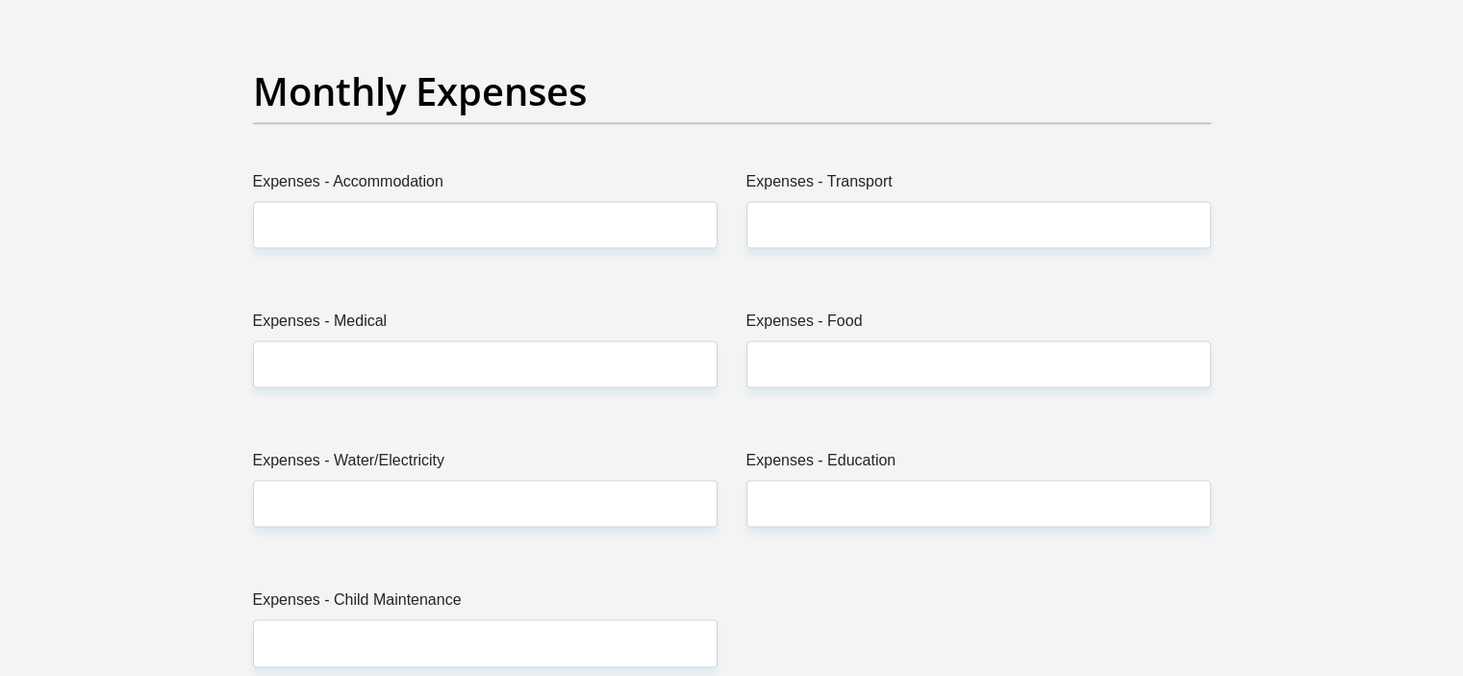
scroll to position [2801, 0]
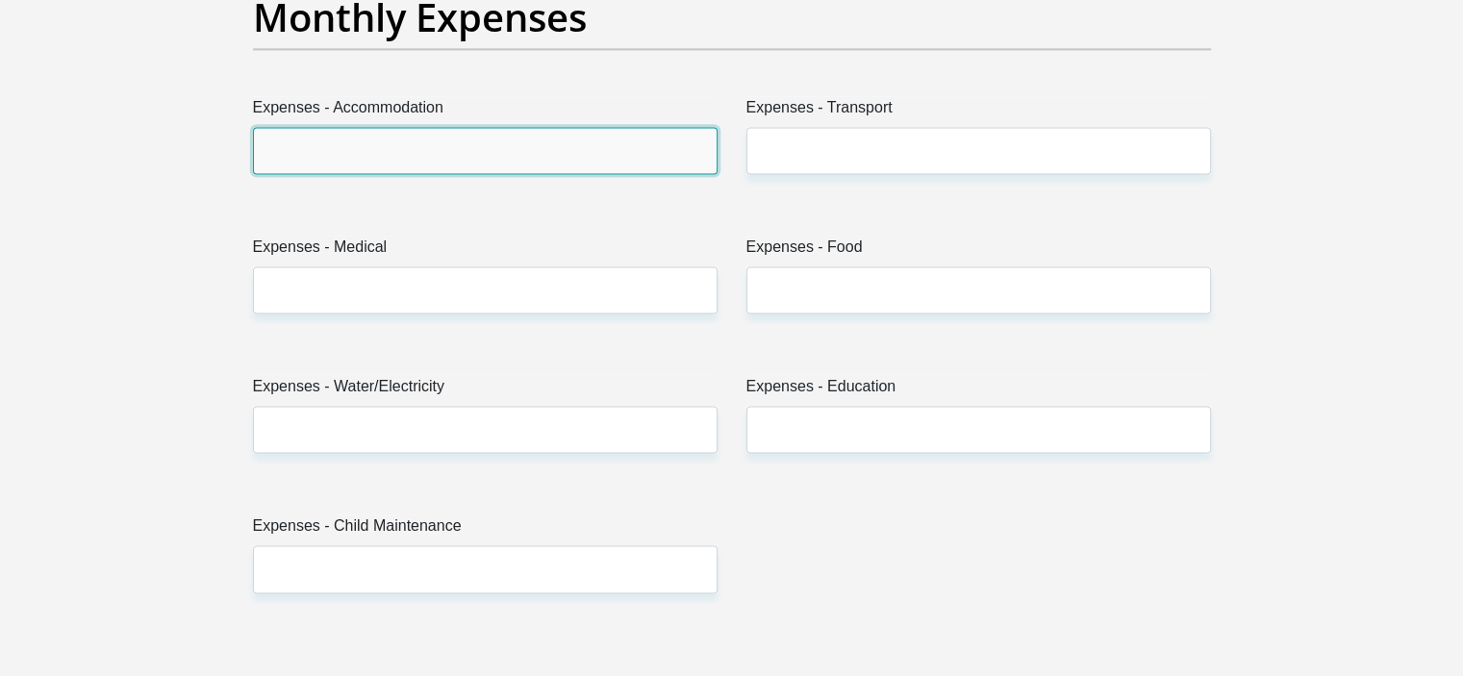
click at [491, 144] on input "Expenses - Accommodation" at bounding box center [485, 150] width 465 height 47
type input "00"
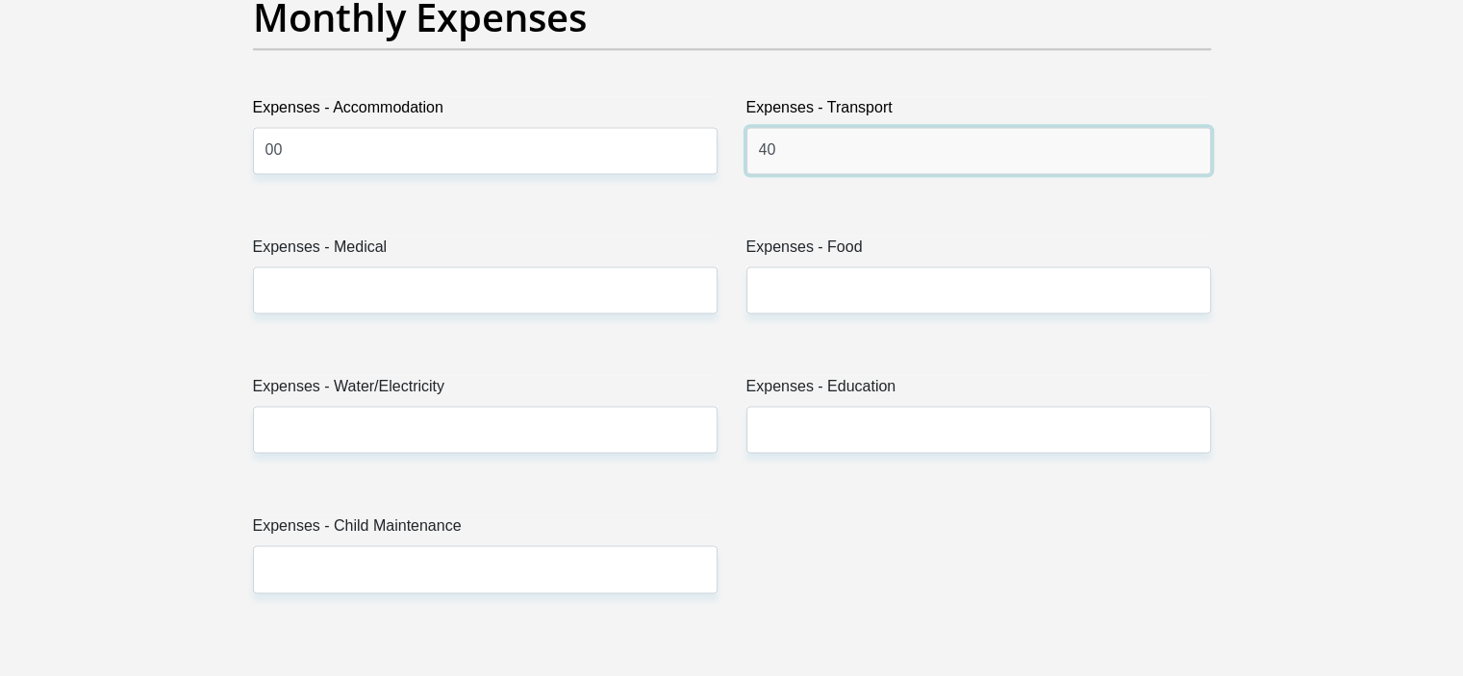
type input "4"
type input "1000"
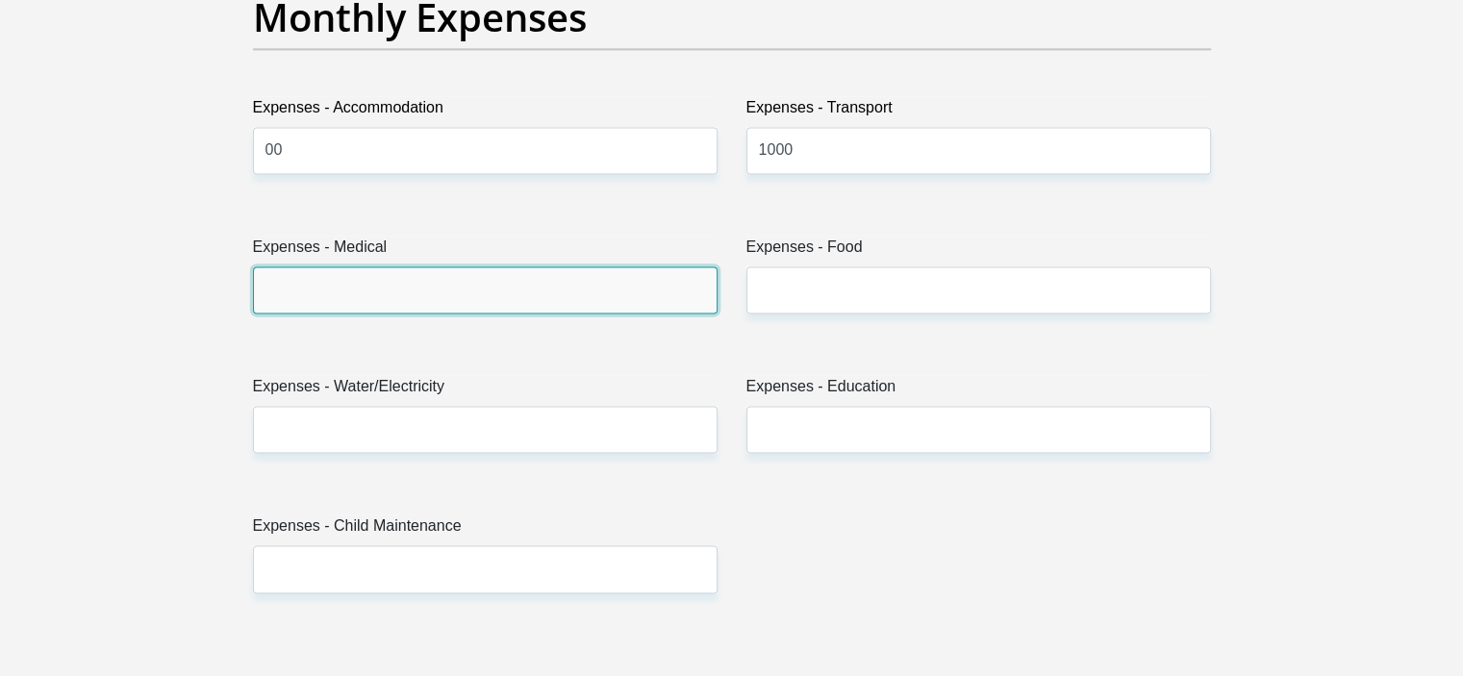
click at [434, 299] on input "Expenses - Medical" at bounding box center [485, 289] width 465 height 47
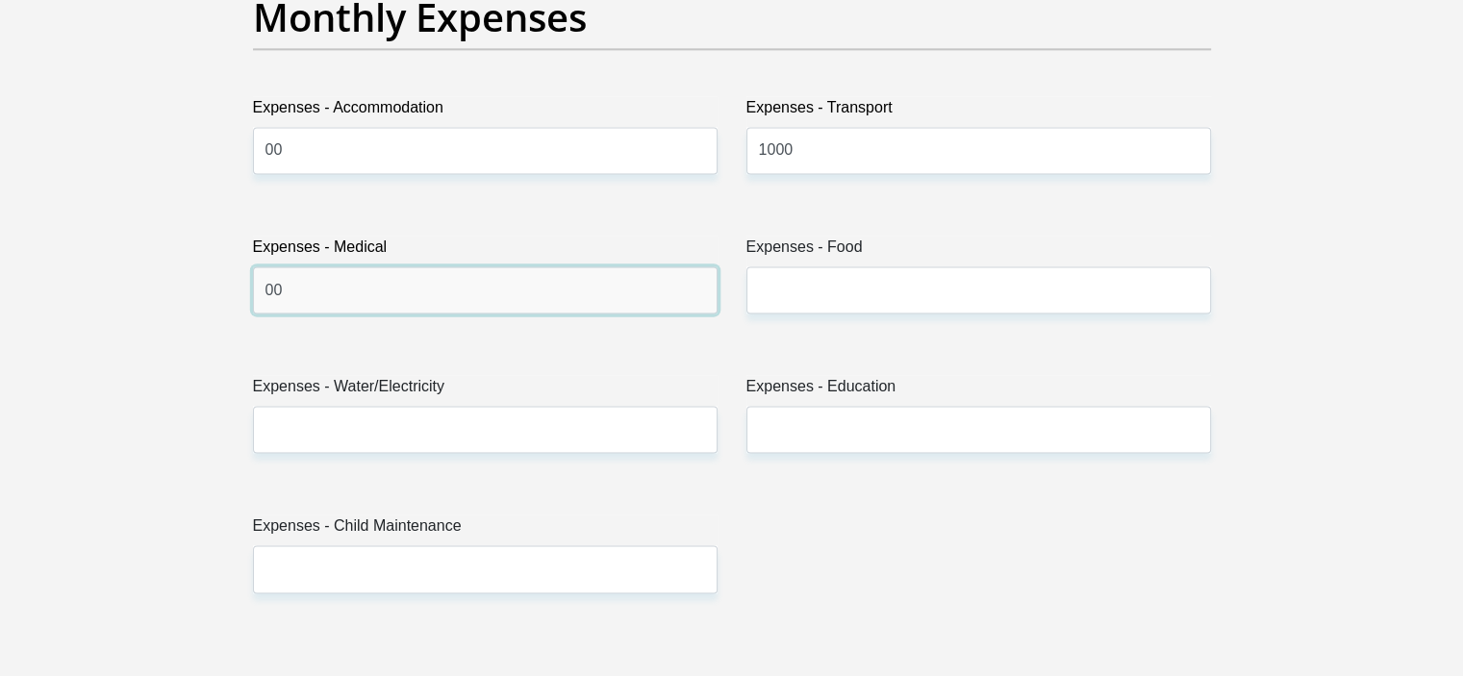
type input "00"
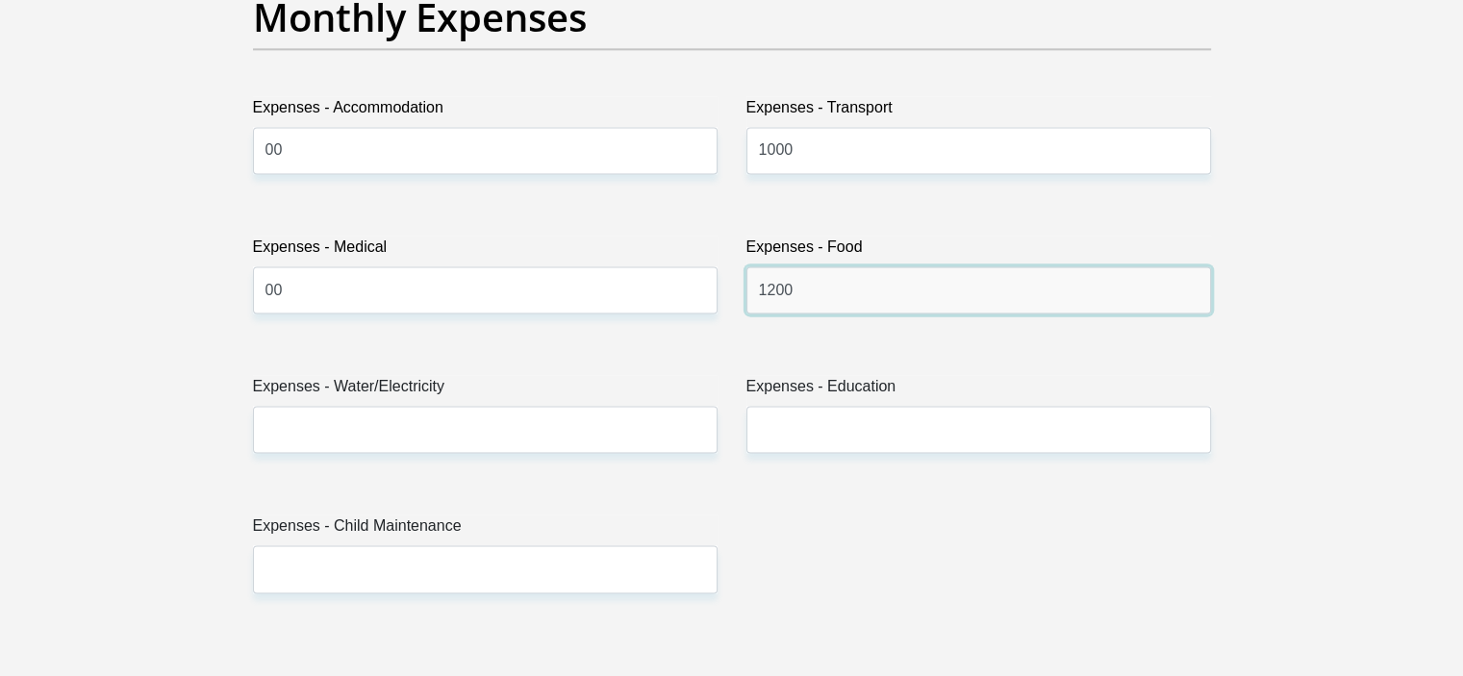
type input "1200"
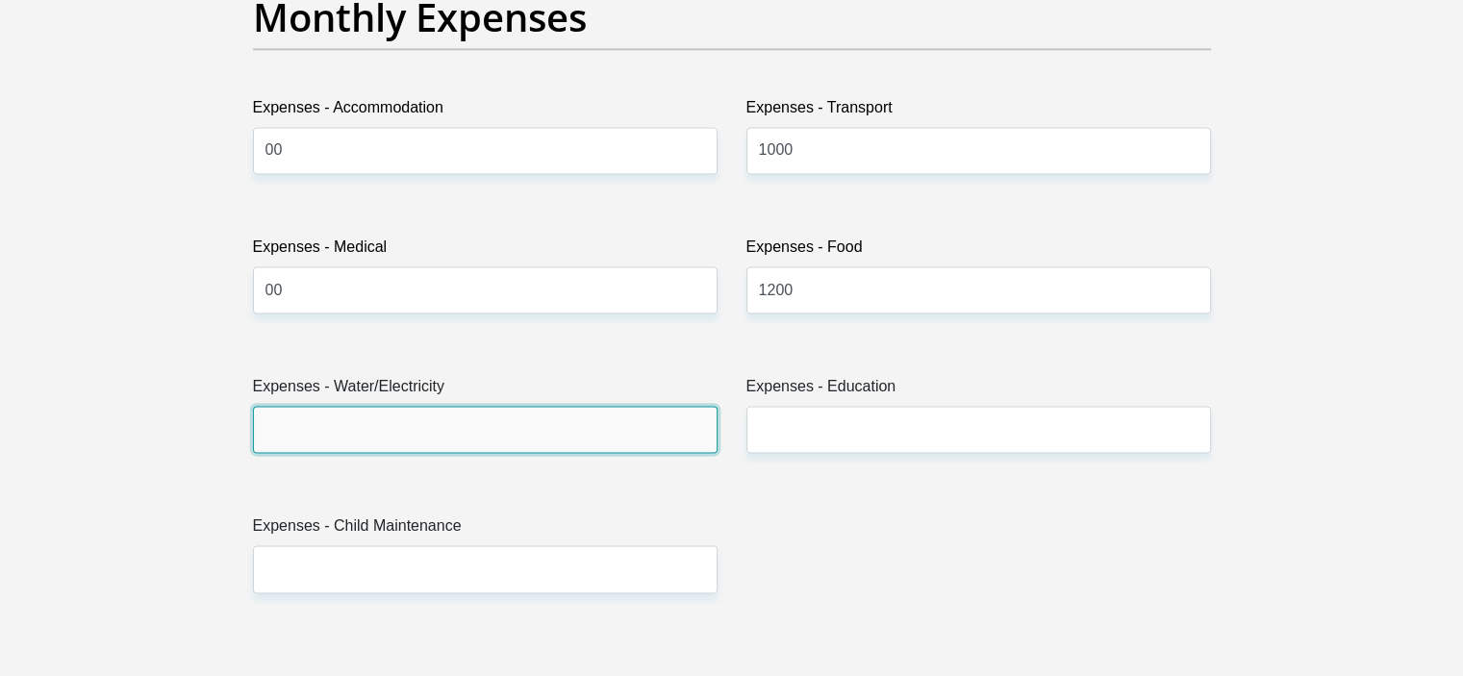
type input "6"
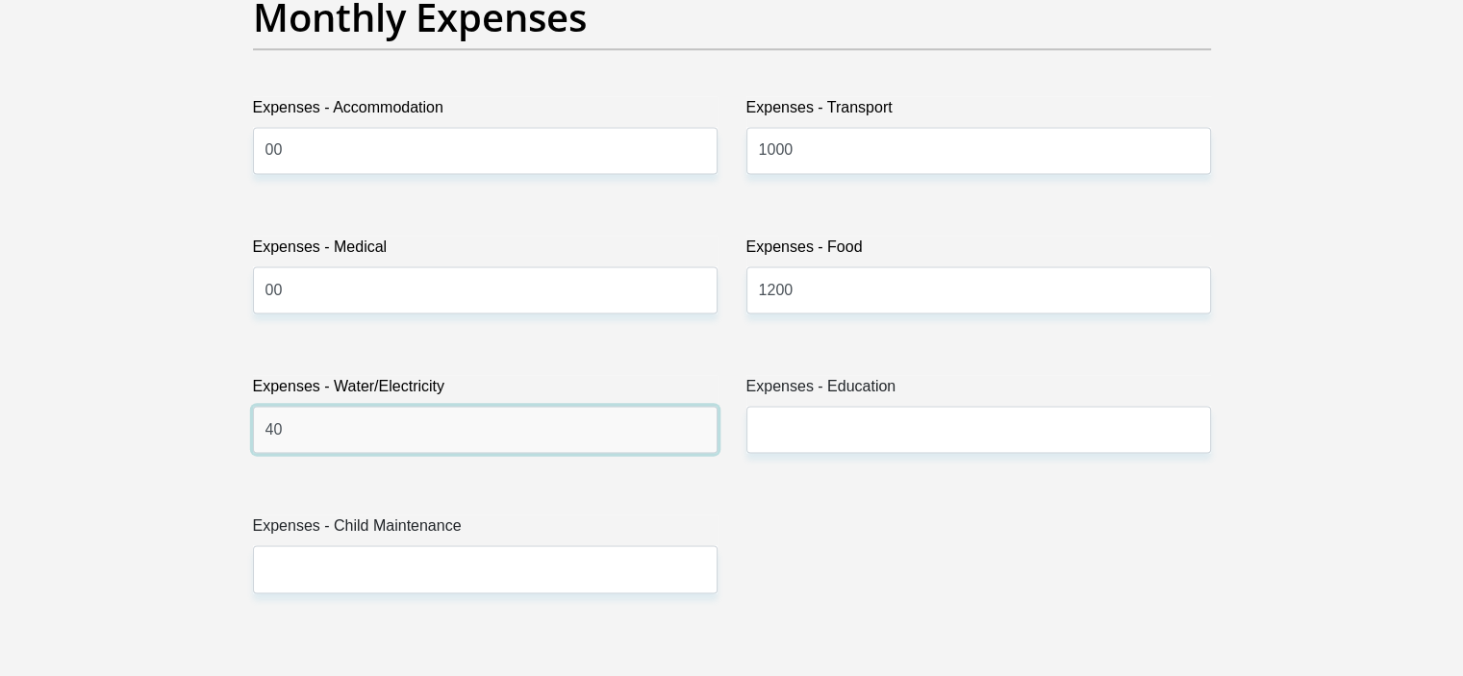
type input "4"
type input "600"
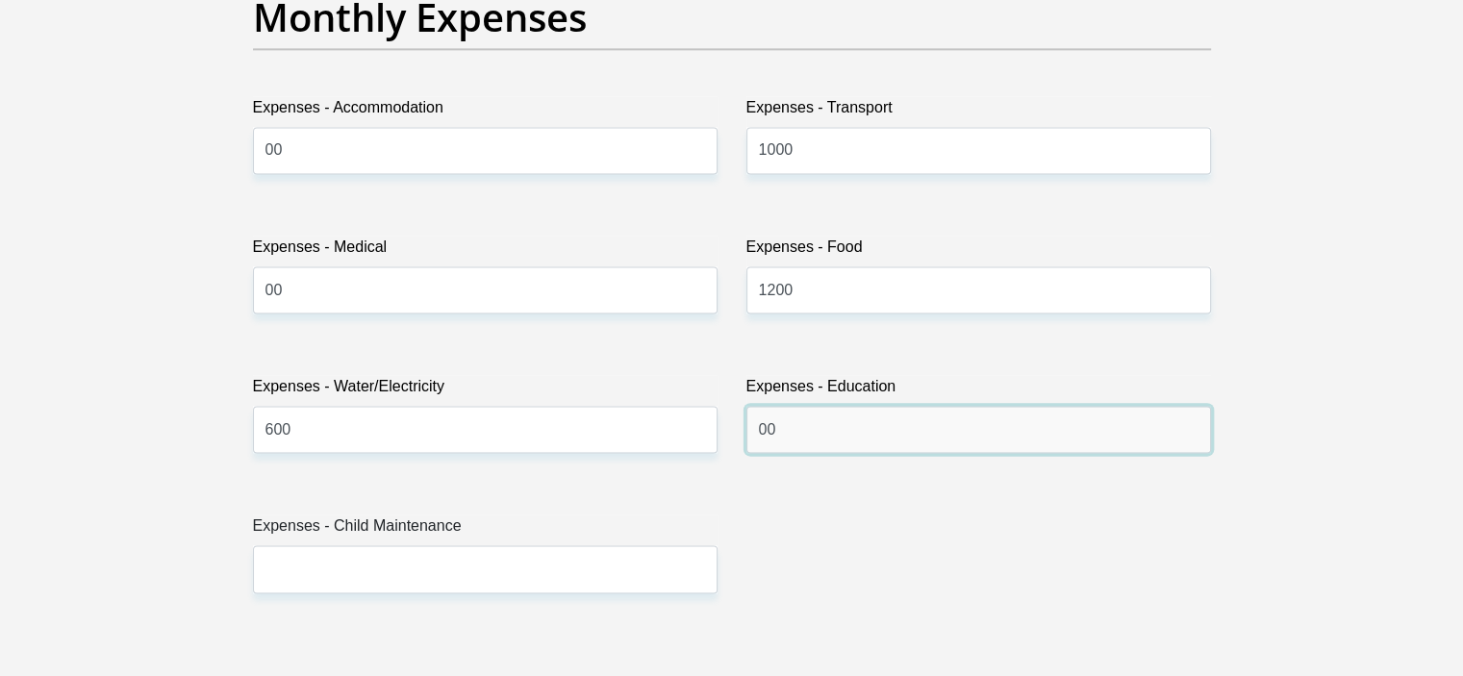
type input "00"
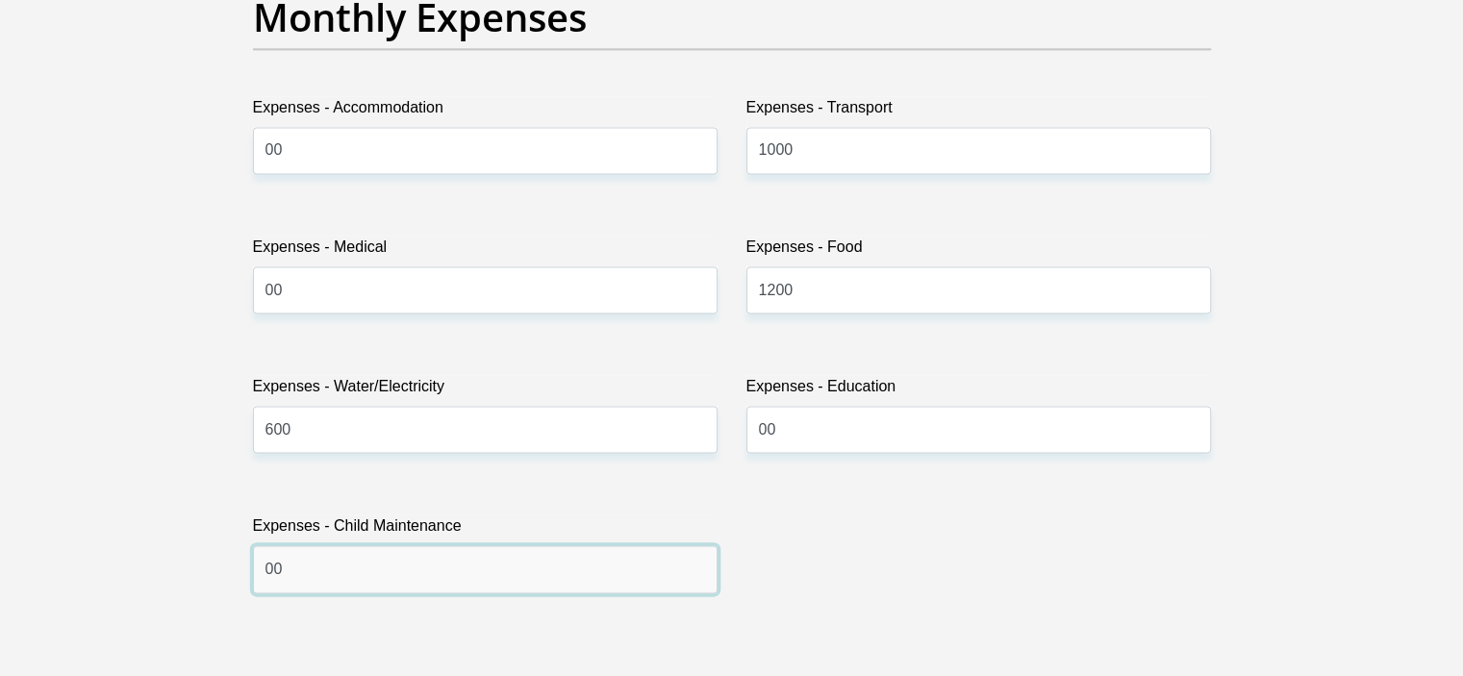
type input "00"
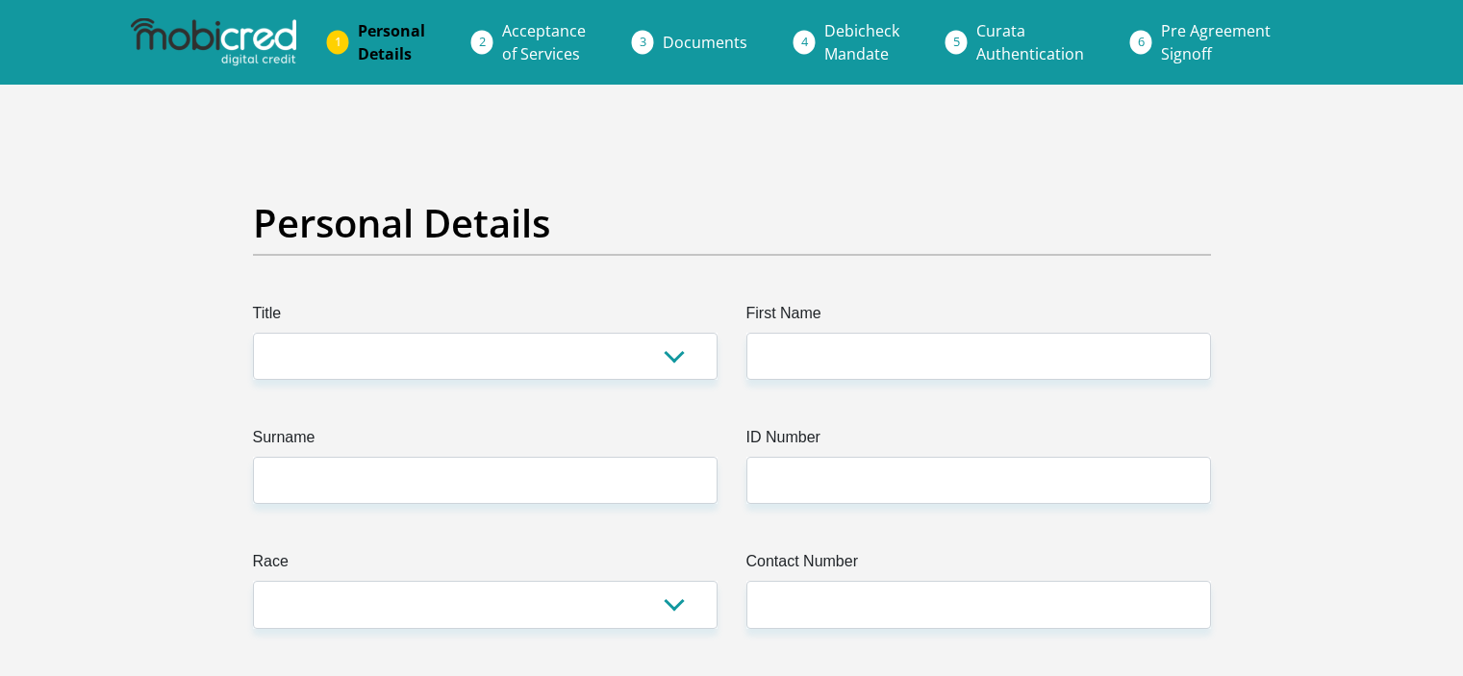
scroll to position [3325, 0]
